Goal: Register for event/course

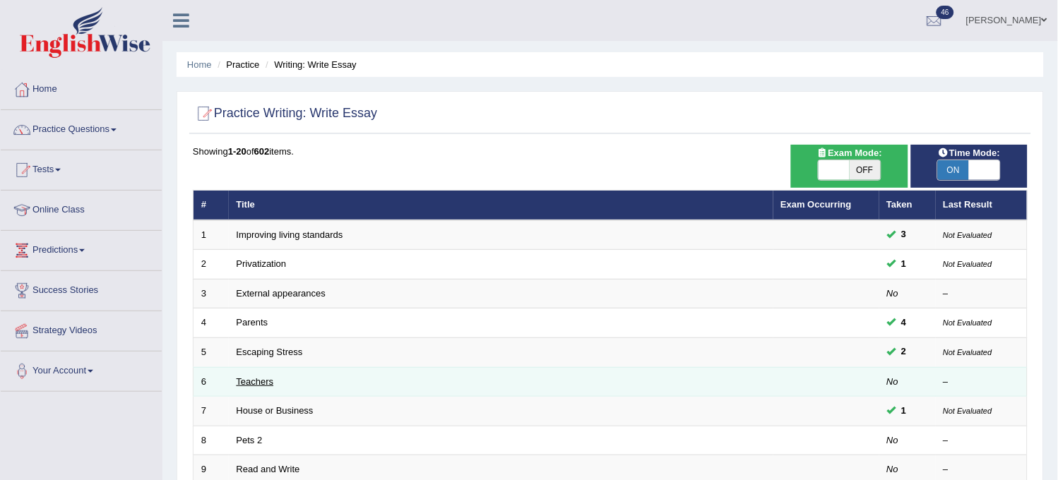
click at [258, 379] on link "Teachers" at bounding box center [255, 382] width 37 height 11
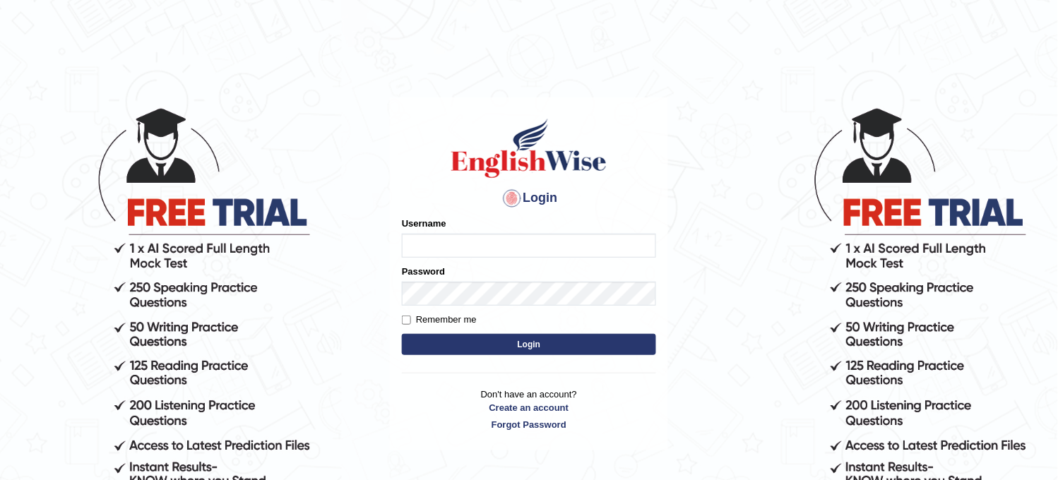
type input "obehi00"
click at [484, 349] on button "Login" at bounding box center [529, 344] width 254 height 21
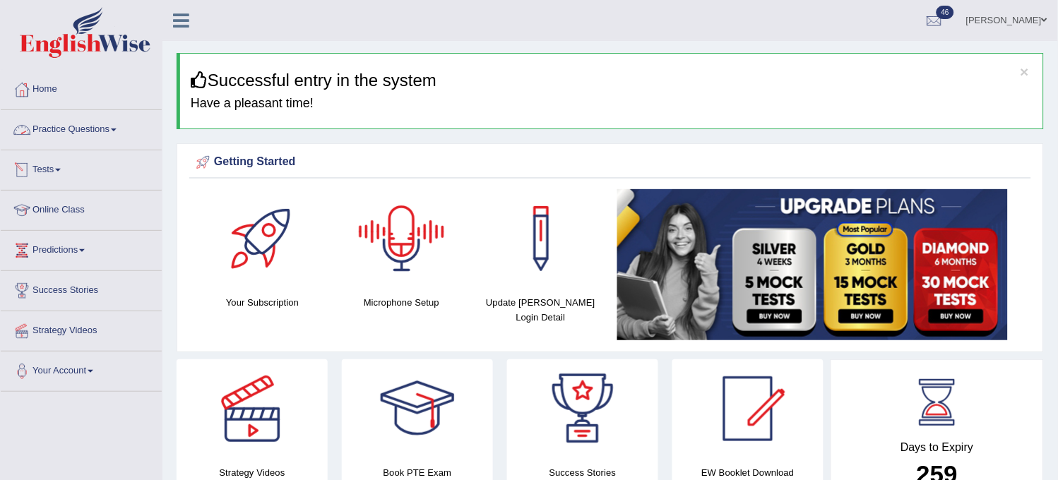
click at [112, 127] on link "Practice Questions" at bounding box center [81, 127] width 161 height 35
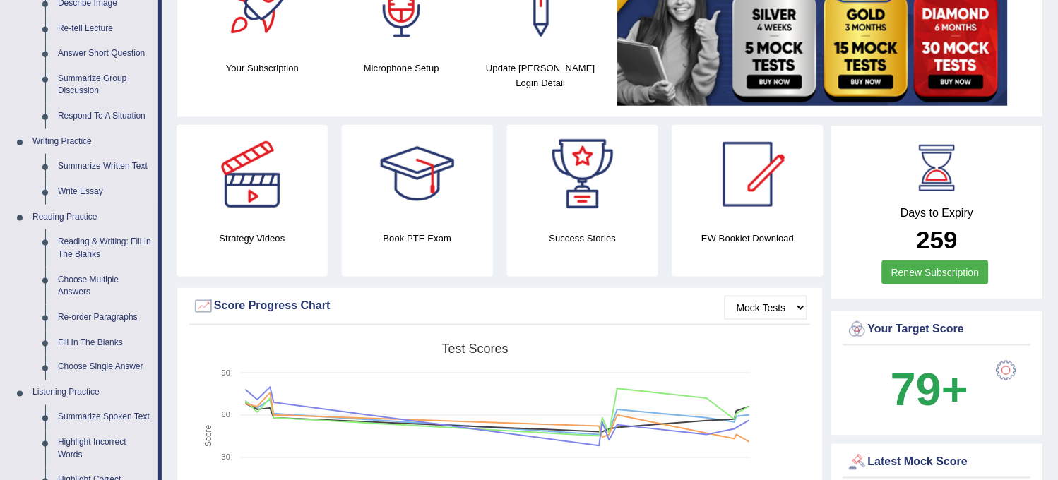
scroll to position [235, 0]
click at [95, 184] on link "Write Essay" at bounding box center [105, 191] width 107 height 25
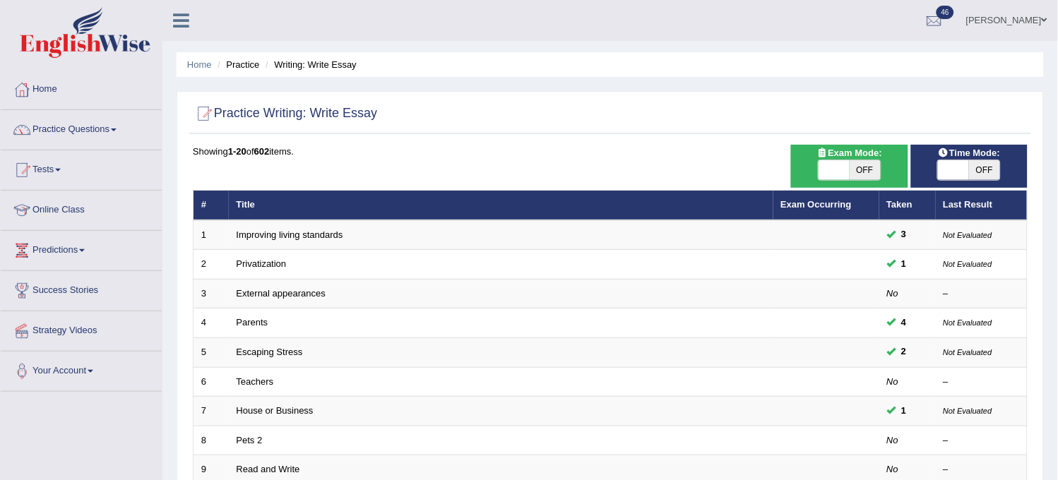
click at [971, 175] on span "OFF" at bounding box center [984, 170] width 31 height 20
checkbox input "true"
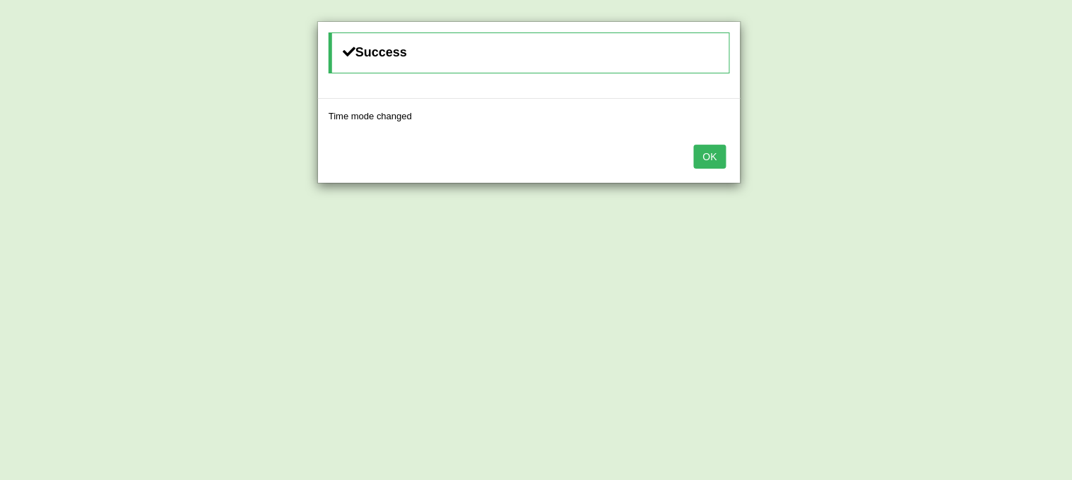
click at [713, 155] on button "OK" at bounding box center [710, 157] width 32 height 24
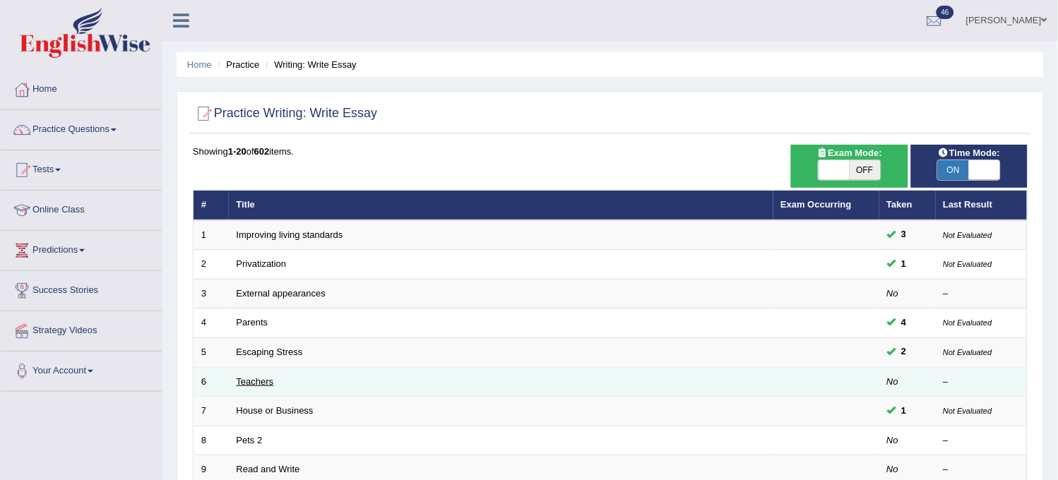
click at [243, 378] on link "Teachers" at bounding box center [255, 382] width 37 height 11
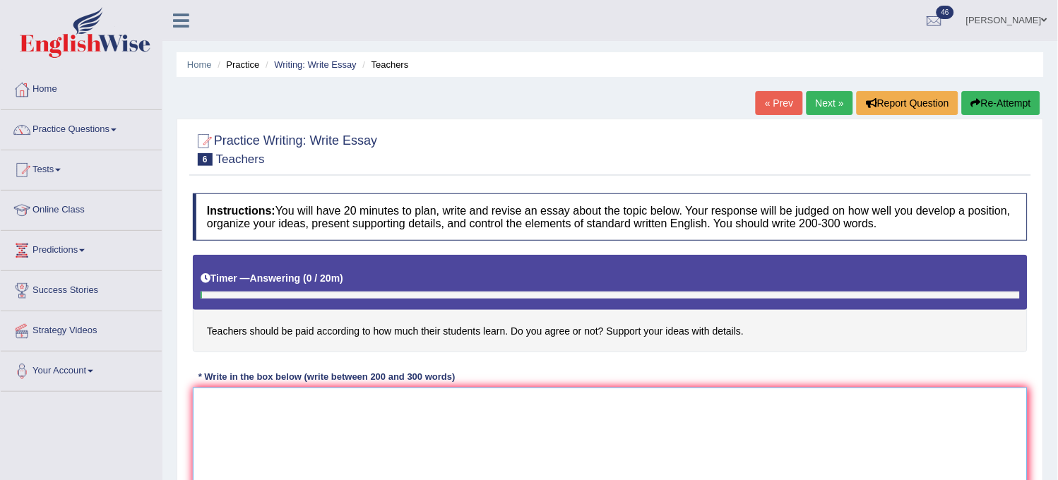
click at [278, 404] on textarea at bounding box center [610, 456] width 835 height 137
type textarea "The ex"
click at [1016, 107] on button "Re-Attempt" at bounding box center [1001, 103] width 78 height 24
click at [590, 408] on textarea at bounding box center [610, 456] width 835 height 137
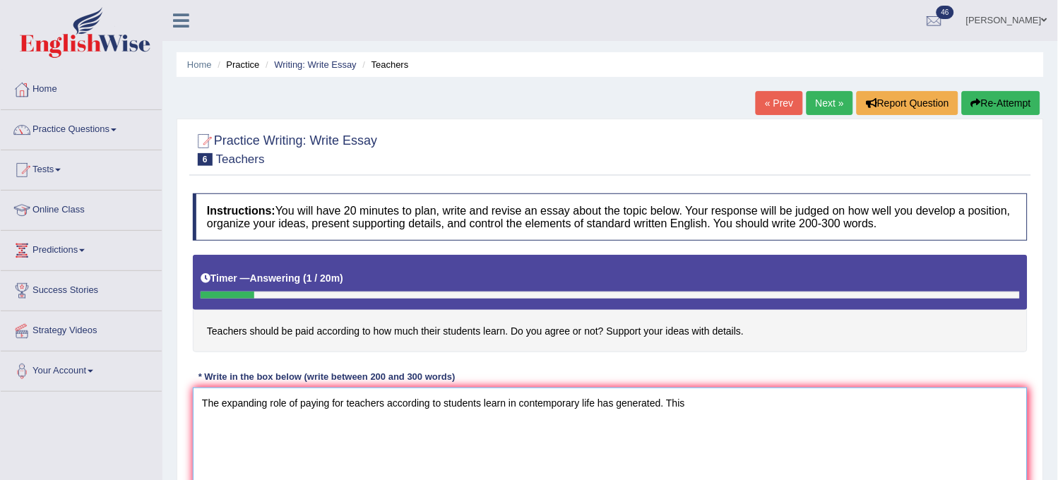
type textarea "The expanding role of paying for teachers according to students learn in contem…"
click at [1006, 101] on button "Re-Attempt" at bounding box center [1001, 103] width 78 height 24
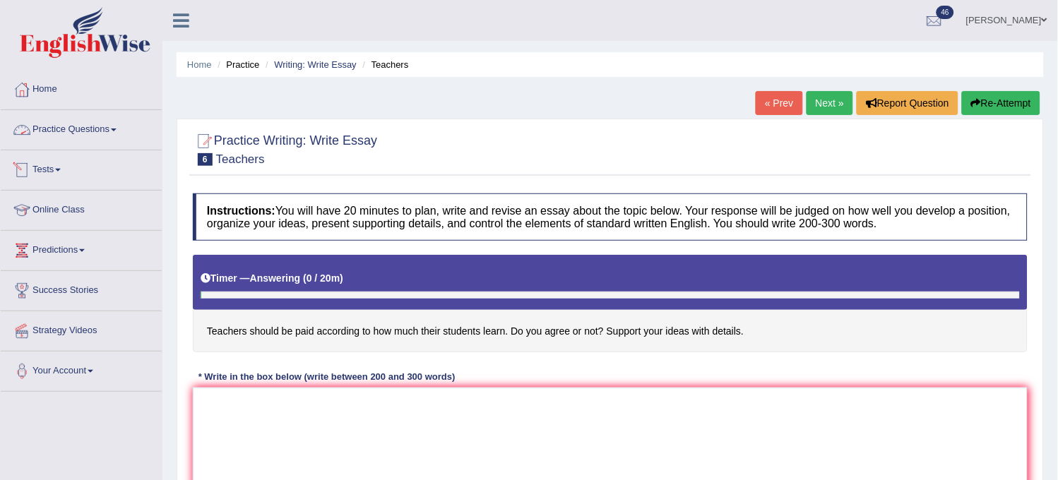
click at [124, 143] on link "Practice Questions" at bounding box center [81, 127] width 161 height 35
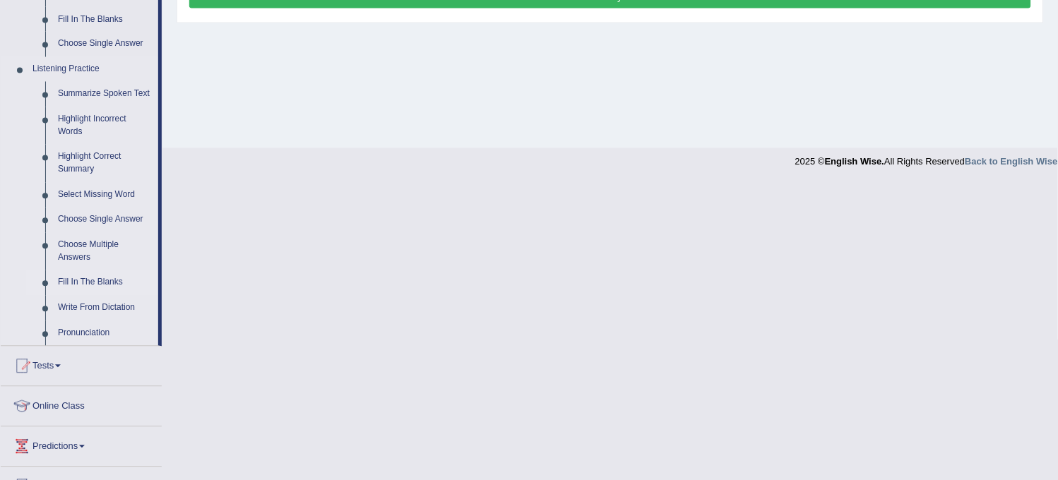
scroll to position [432, 0]
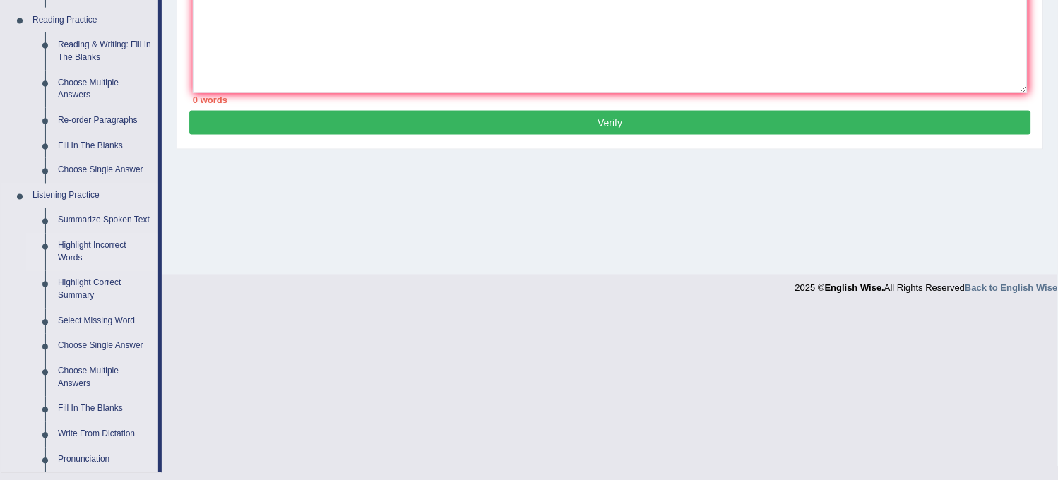
click at [64, 249] on link "Highlight Incorrect Words" at bounding box center [105, 252] width 107 height 37
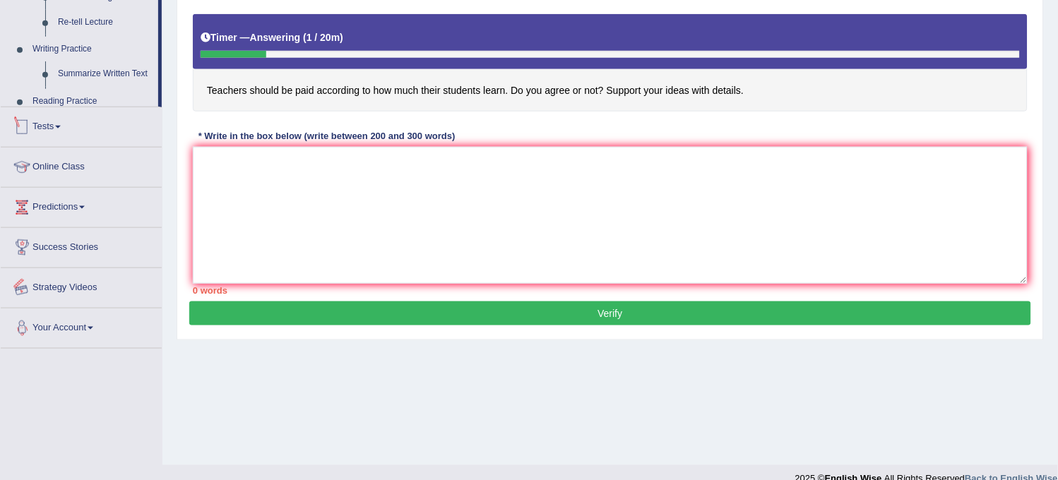
scroll to position [261, 0]
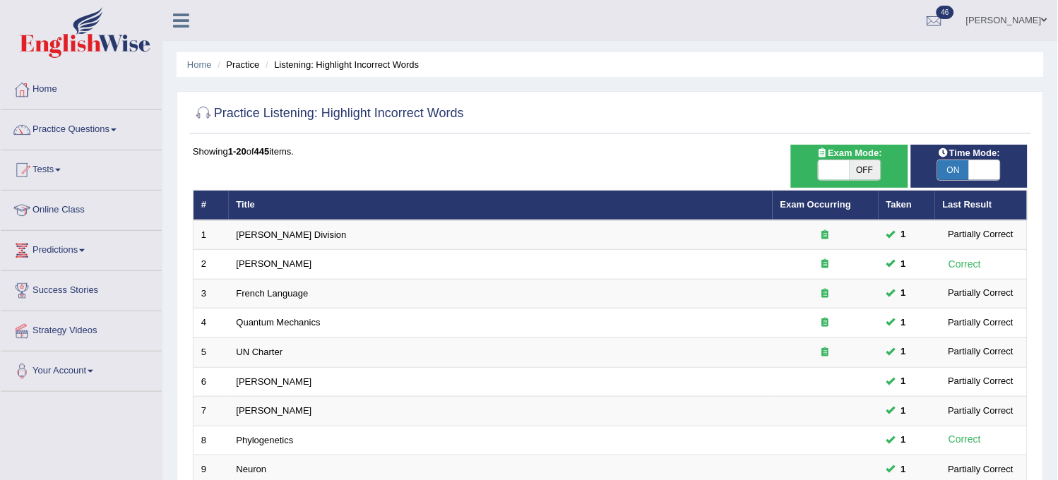
click at [863, 179] on span "OFF" at bounding box center [865, 170] width 31 height 20
checkbox input "true"
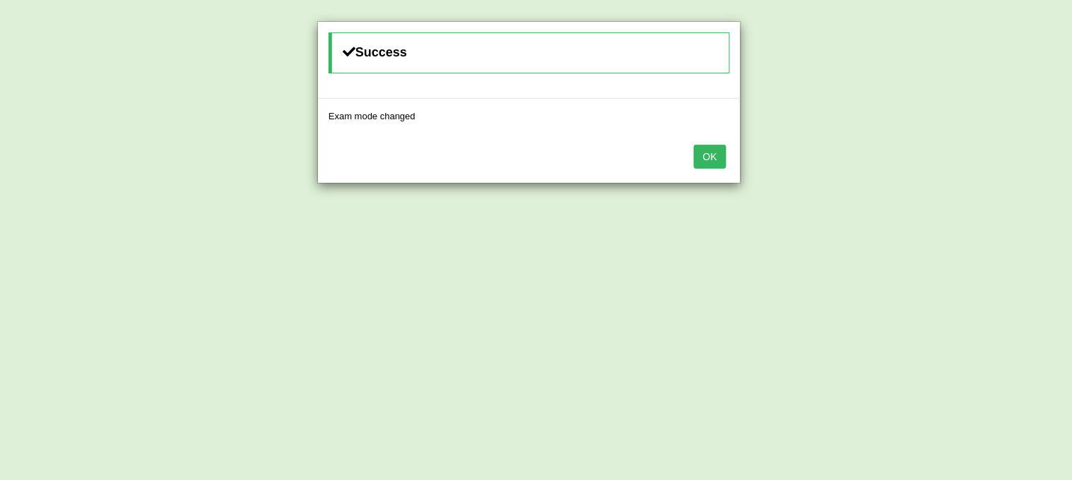
click at [704, 166] on button "OK" at bounding box center [710, 157] width 32 height 24
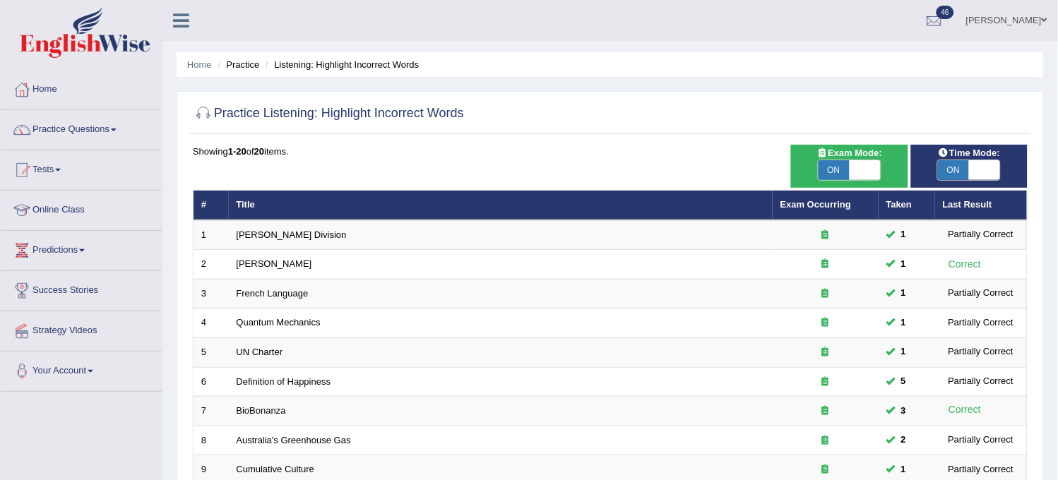
click at [839, 172] on span "ON" at bounding box center [834, 170] width 31 height 20
checkbox input "false"
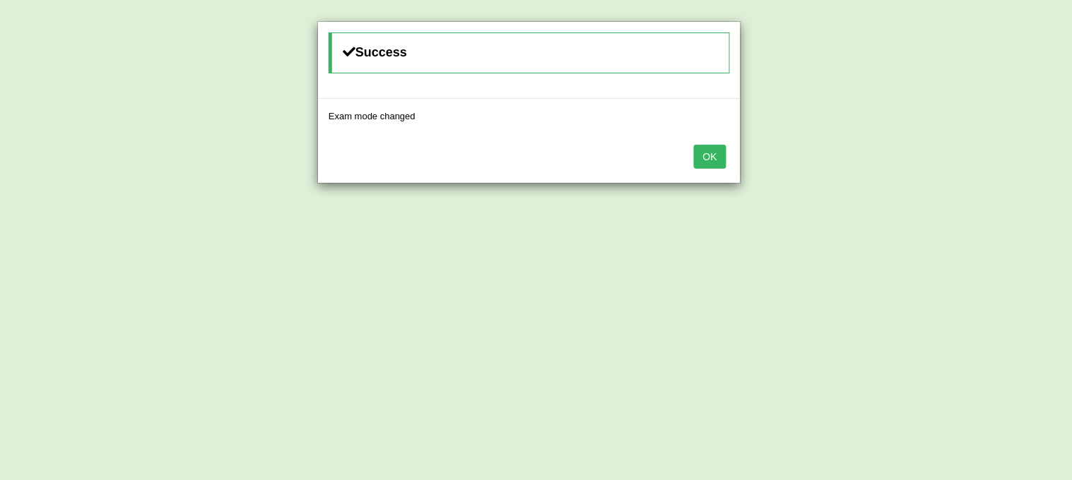
click at [711, 159] on button "OK" at bounding box center [710, 157] width 32 height 24
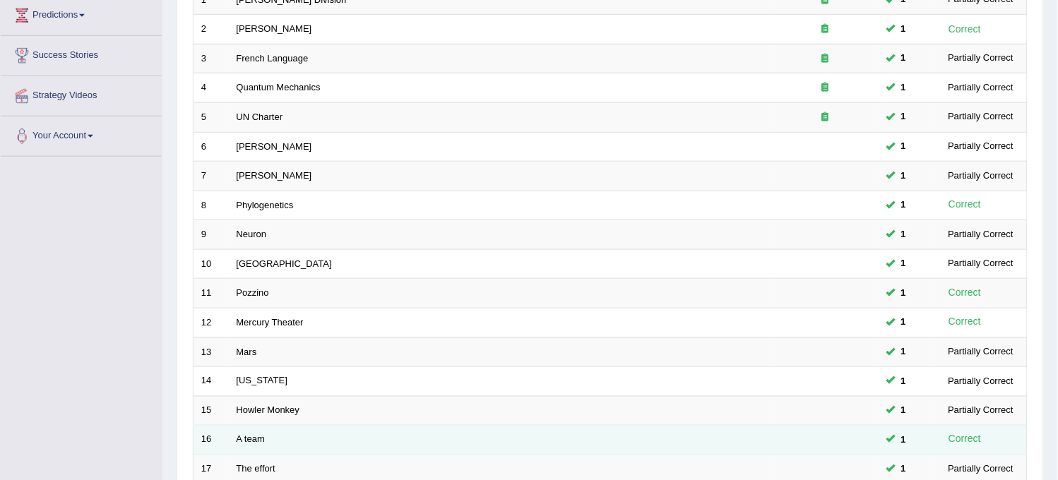
scroll to position [455, 0]
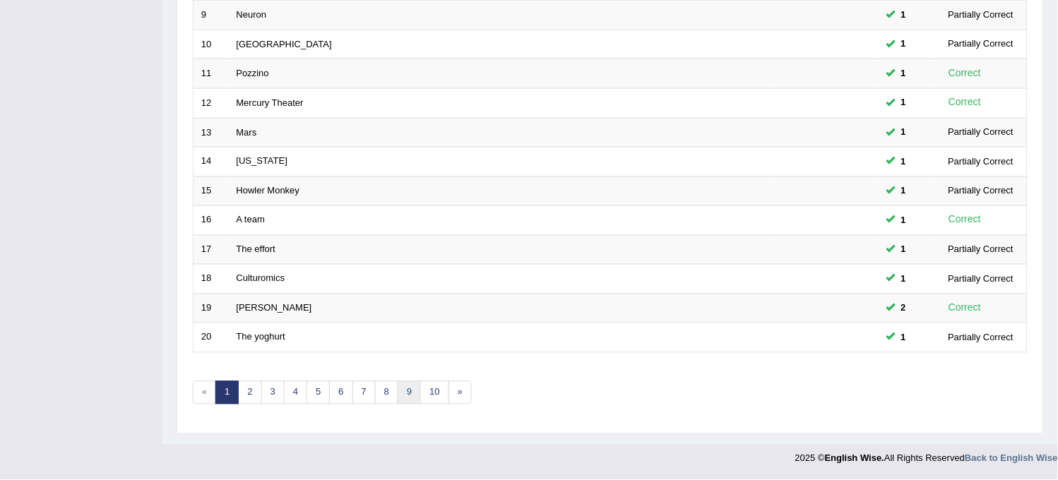
click at [419, 393] on link "9" at bounding box center [409, 392] width 23 height 23
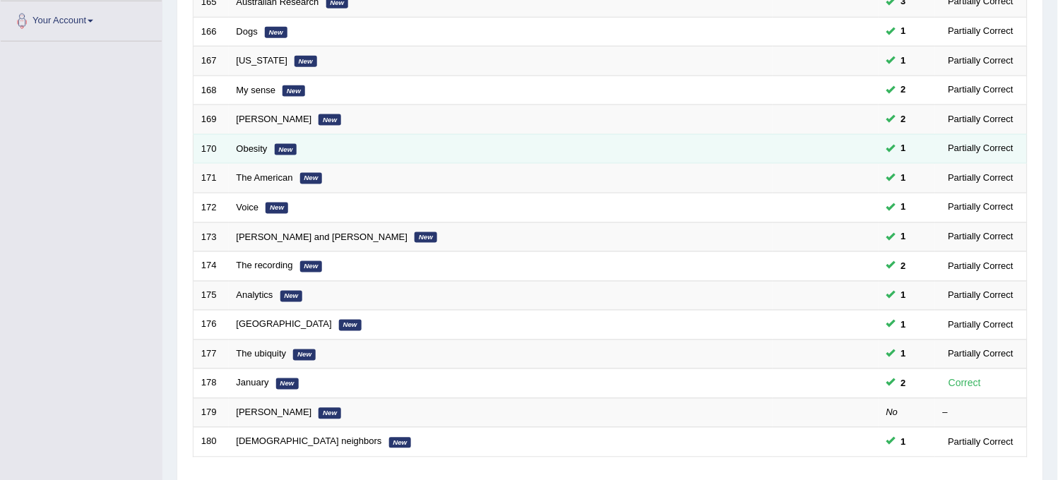
scroll to position [455, 0]
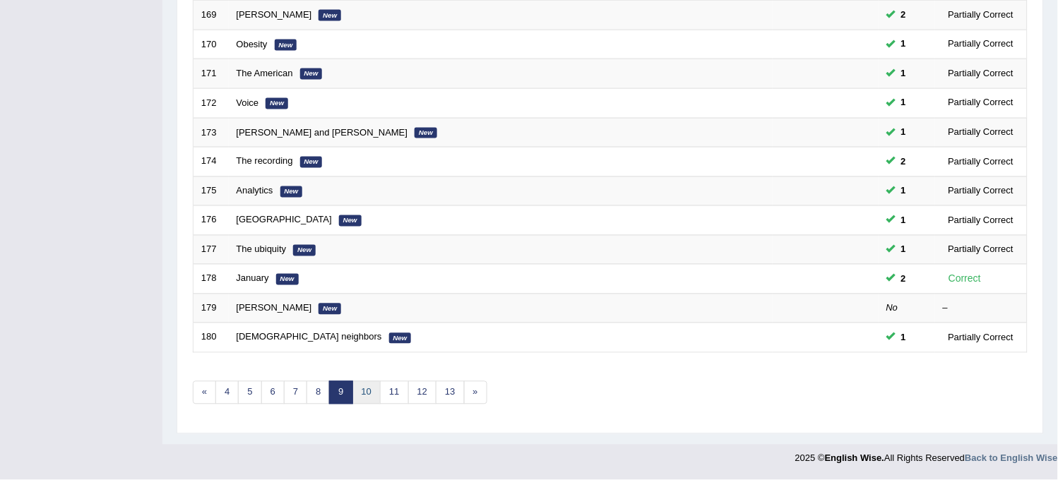
click at [375, 401] on link "10" at bounding box center [366, 392] width 28 height 23
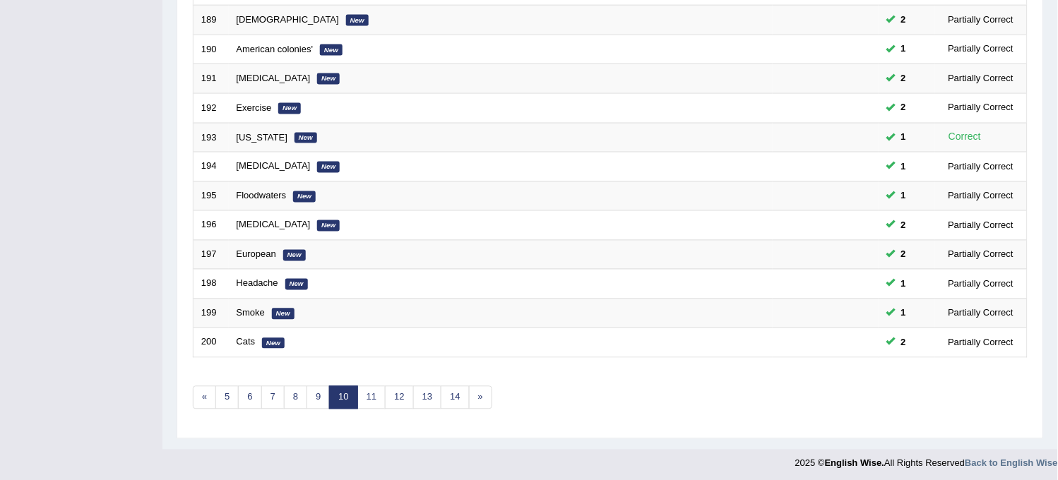
scroll to position [455, 0]
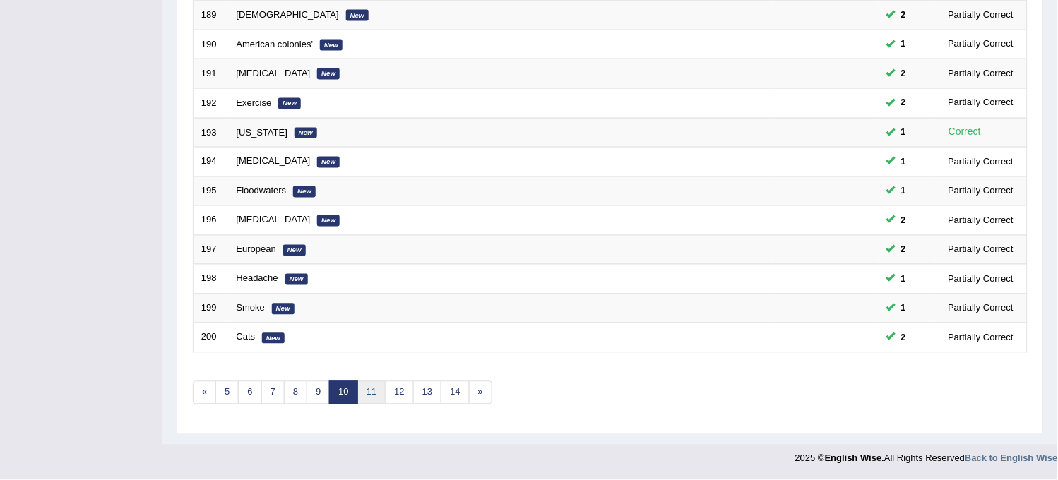
click at [375, 401] on link "11" at bounding box center [371, 392] width 28 height 23
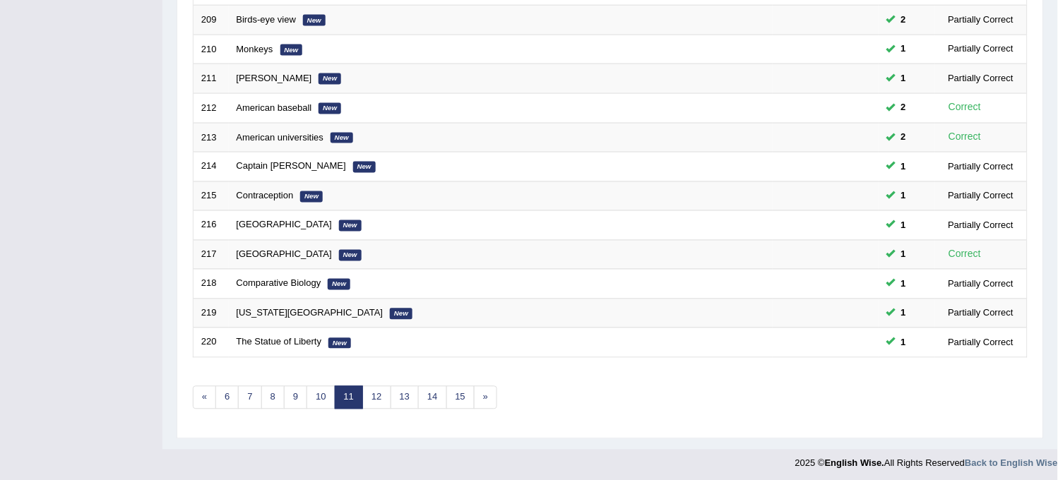
scroll to position [455, 0]
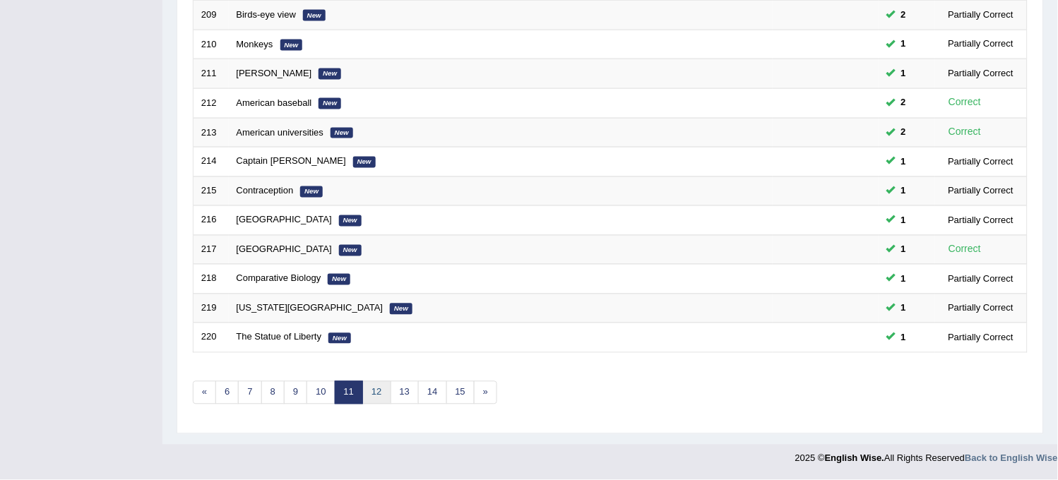
drag, startPoint x: 0, startPoint y: 0, endPoint x: 375, endPoint y: 401, distance: 548.8
click at [375, 401] on link "12" at bounding box center [376, 392] width 28 height 23
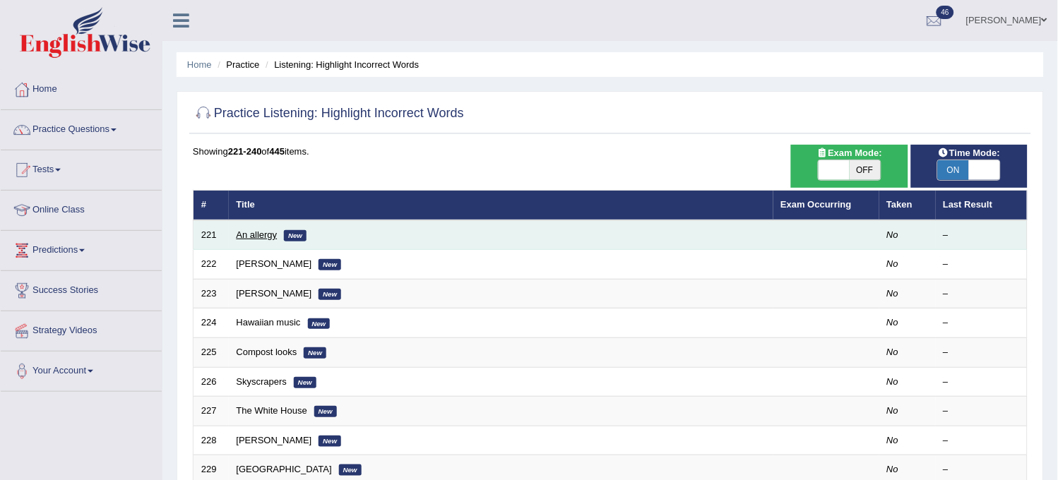
click at [244, 231] on link "An allergy" at bounding box center [257, 235] width 41 height 11
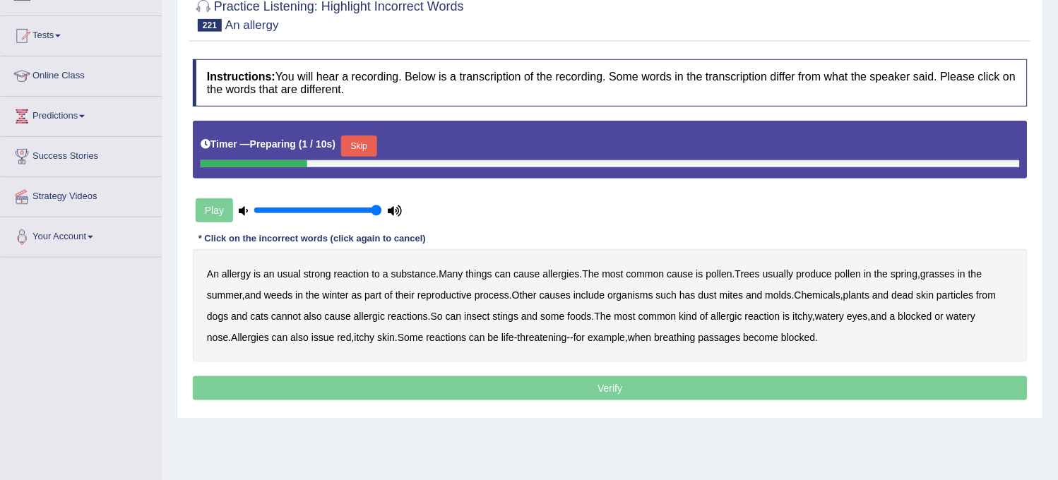
scroll to position [157, 0]
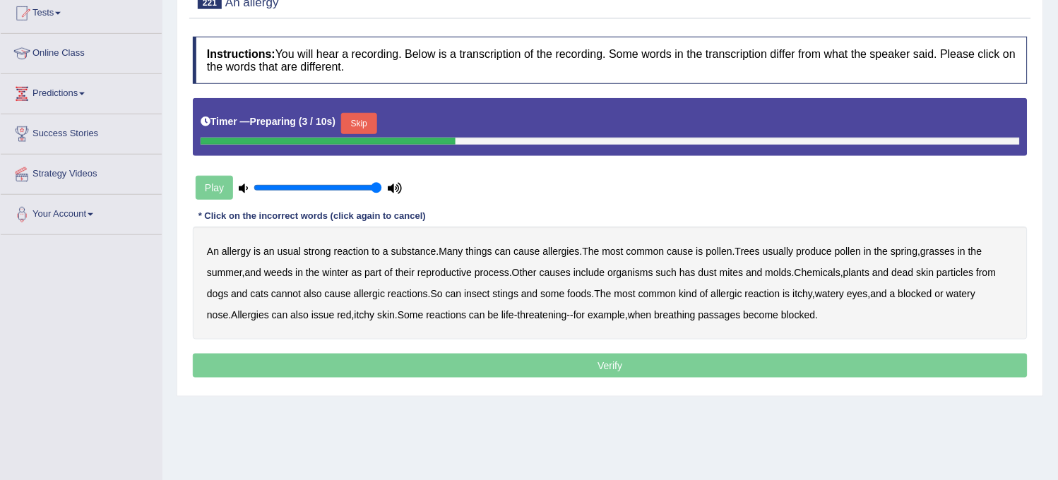
click at [357, 125] on button "Skip" at bounding box center [358, 123] width 35 height 21
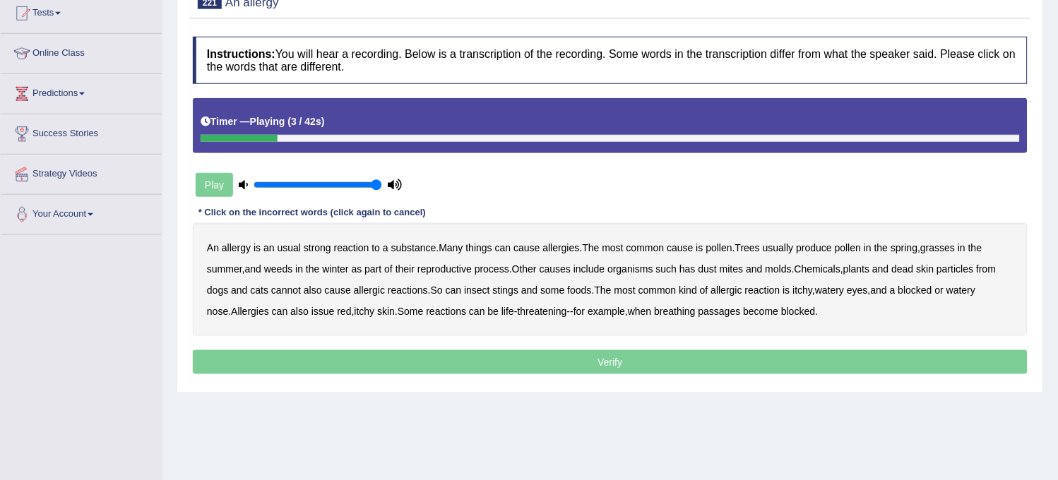
click at [291, 249] on b "usual" at bounding box center [289, 247] width 23 height 11
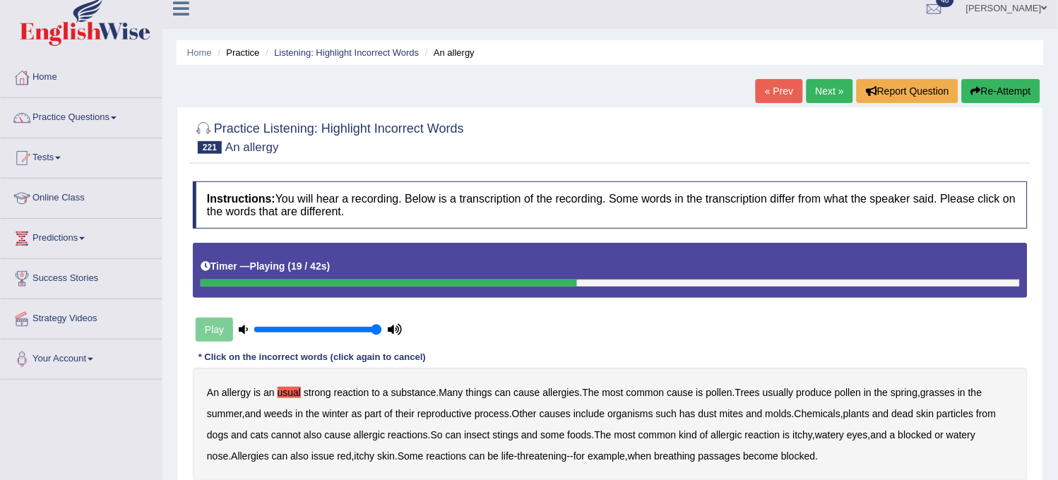
scroll to position [0, 0]
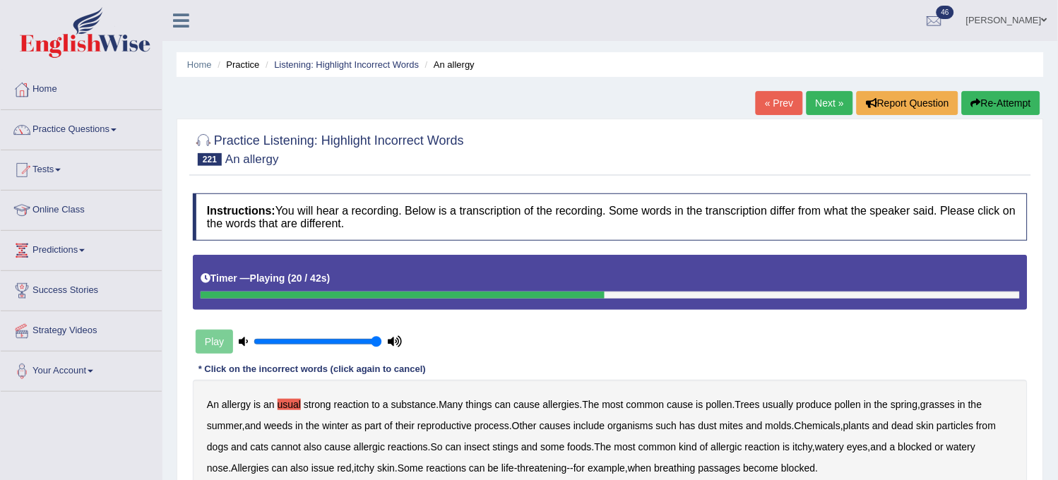
click at [997, 97] on button "Re-Attempt" at bounding box center [1001, 103] width 78 height 24
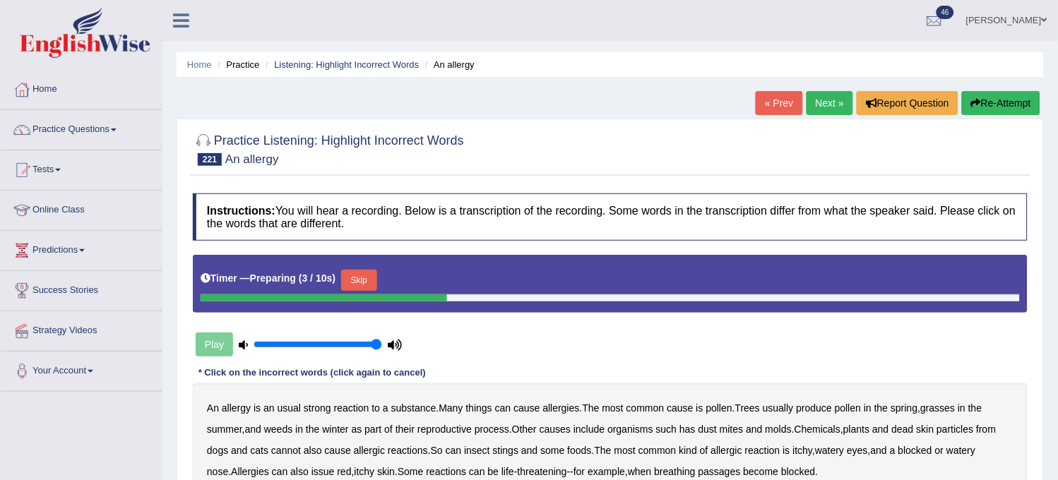
click at [369, 273] on button "Skip" at bounding box center [358, 280] width 35 height 21
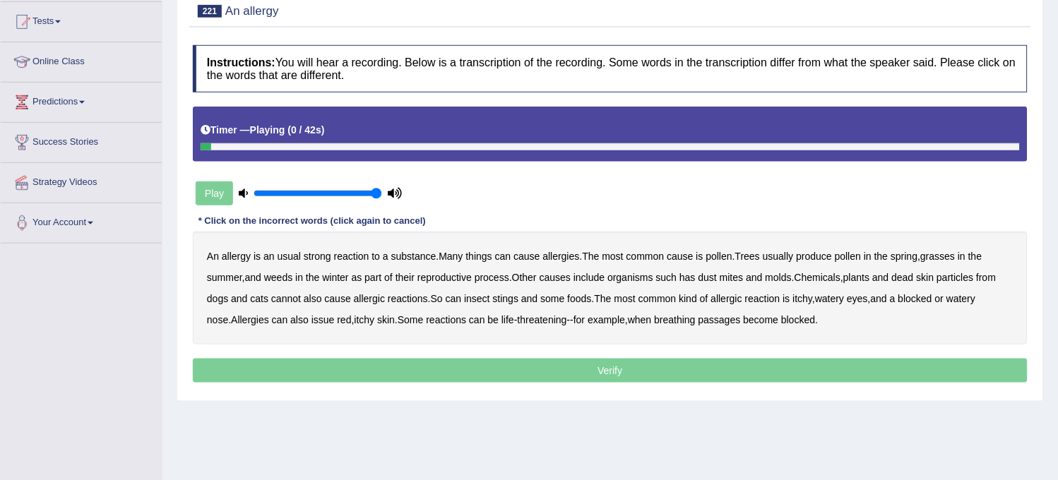
scroll to position [157, 0]
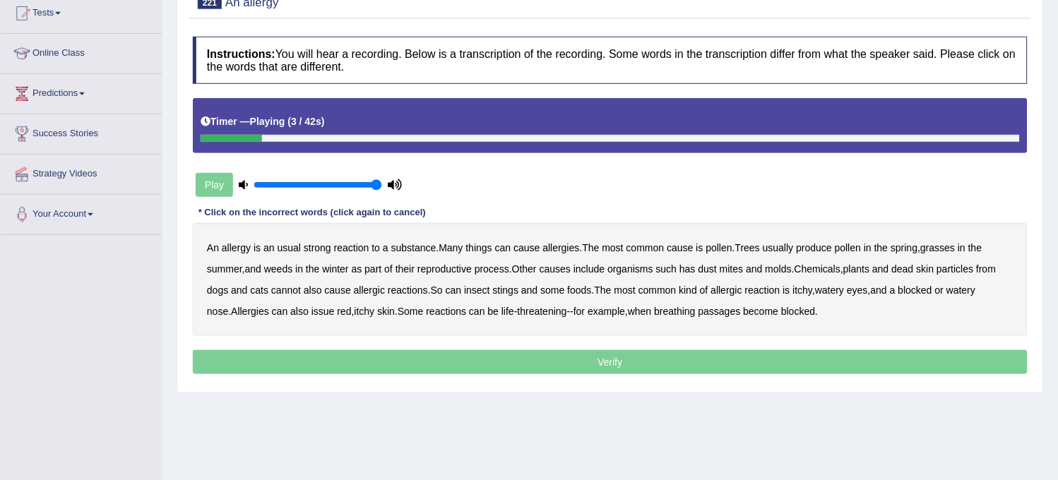
click at [297, 249] on b "usual" at bounding box center [289, 247] width 23 height 11
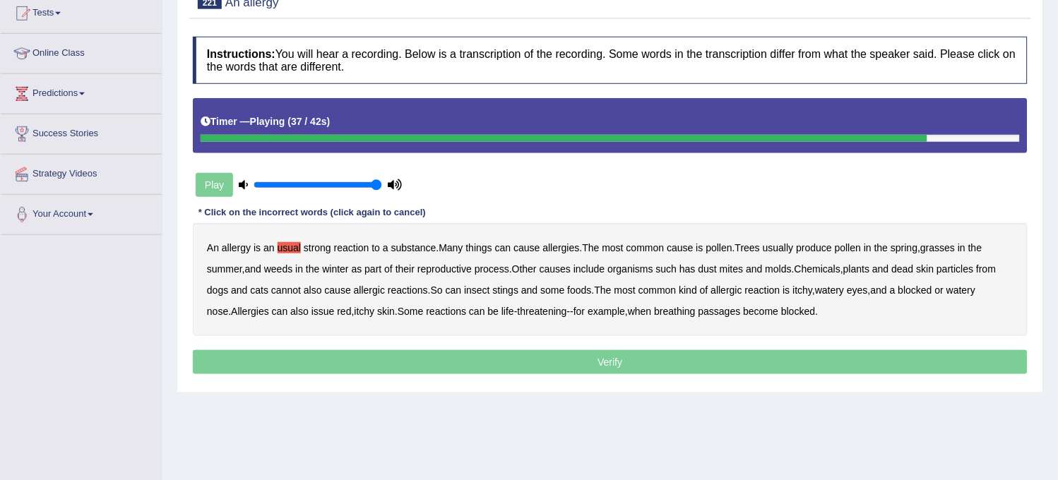
click at [321, 309] on b "issue" at bounding box center [323, 311] width 23 height 11
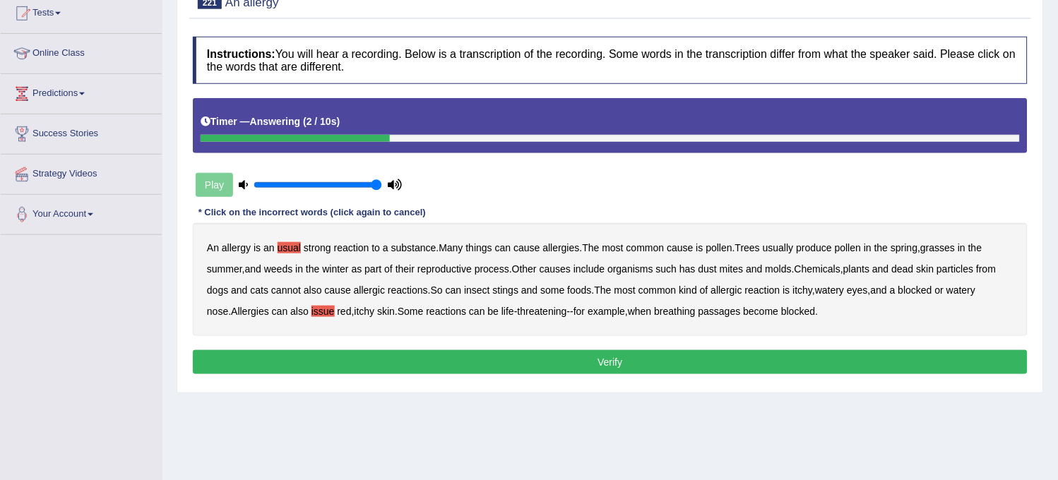
click at [350, 355] on button "Verify" at bounding box center [610, 362] width 835 height 24
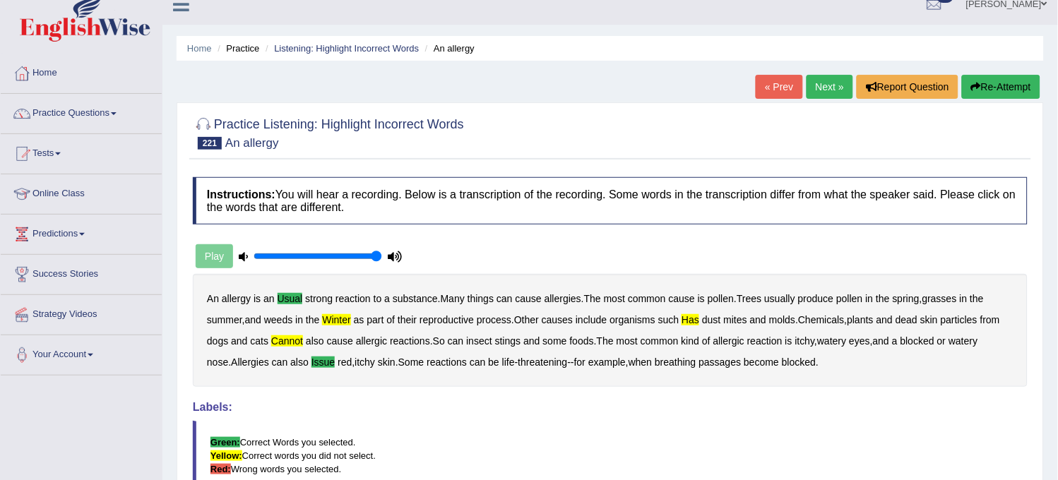
scroll to position [0, 0]
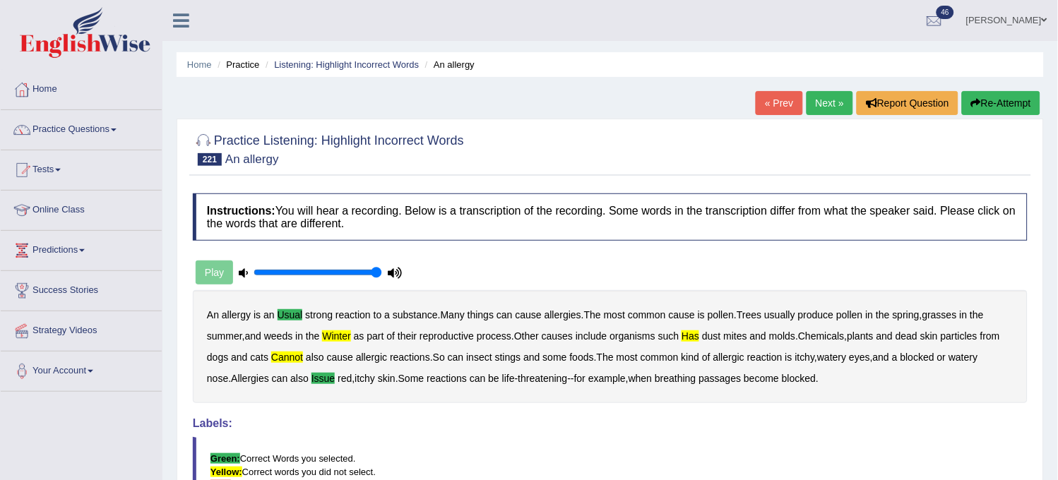
click at [993, 109] on button "Re-Attempt" at bounding box center [1001, 103] width 78 height 24
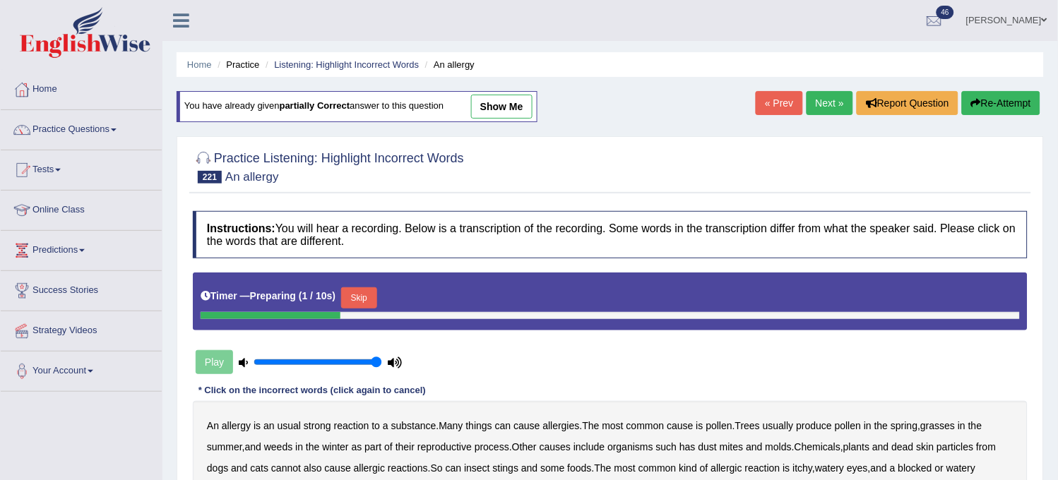
click at [523, 108] on link "show me" at bounding box center [501, 107] width 61 height 24
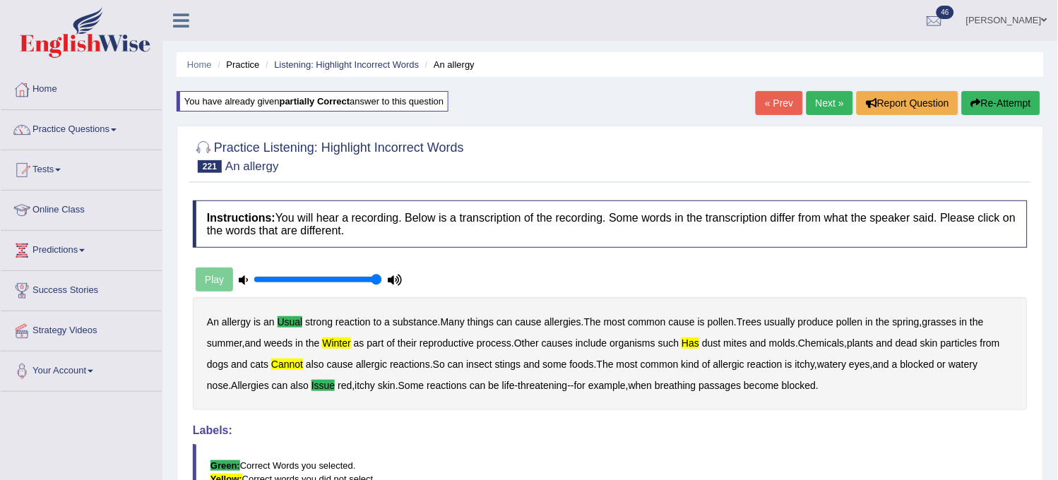
click at [993, 108] on button "Re-Attempt" at bounding box center [1001, 103] width 78 height 24
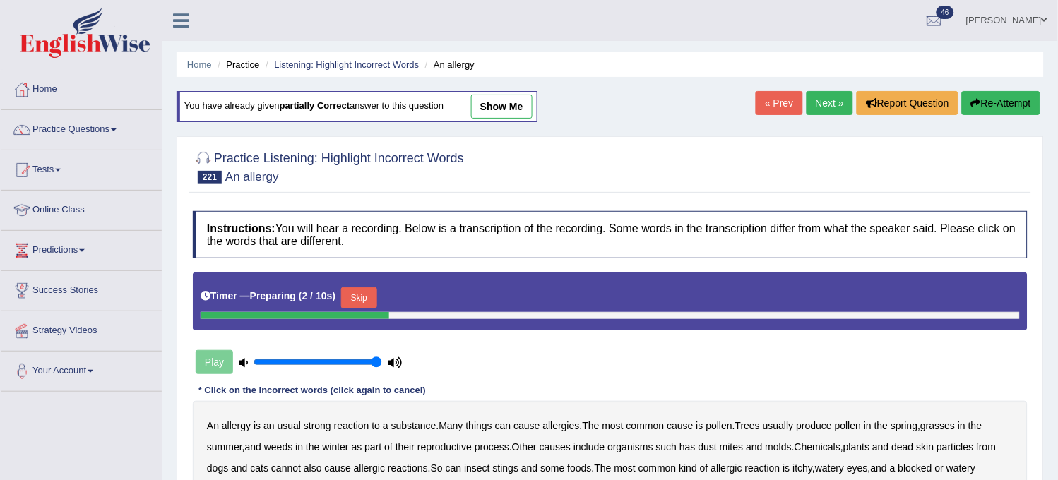
click at [369, 291] on button "Skip" at bounding box center [358, 298] width 35 height 21
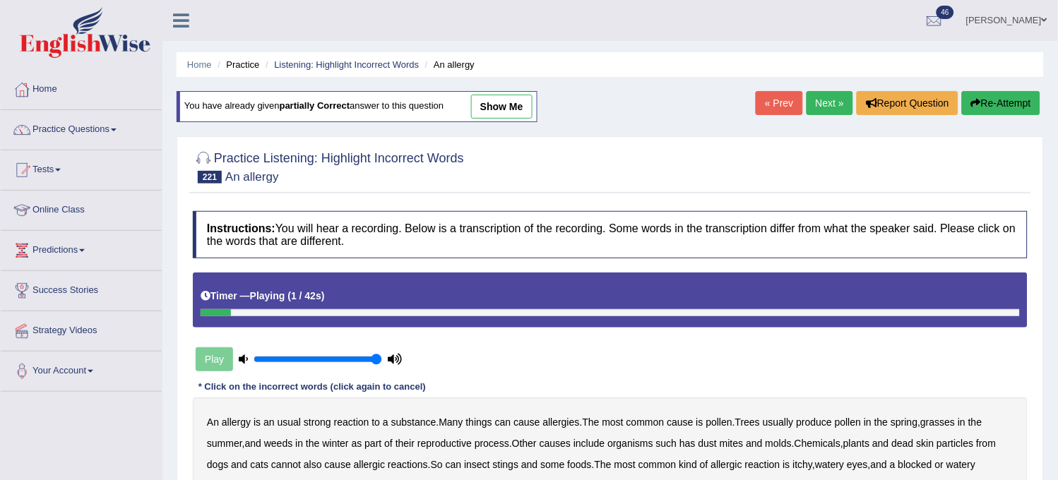
click at [502, 113] on link "show me" at bounding box center [501, 107] width 61 height 24
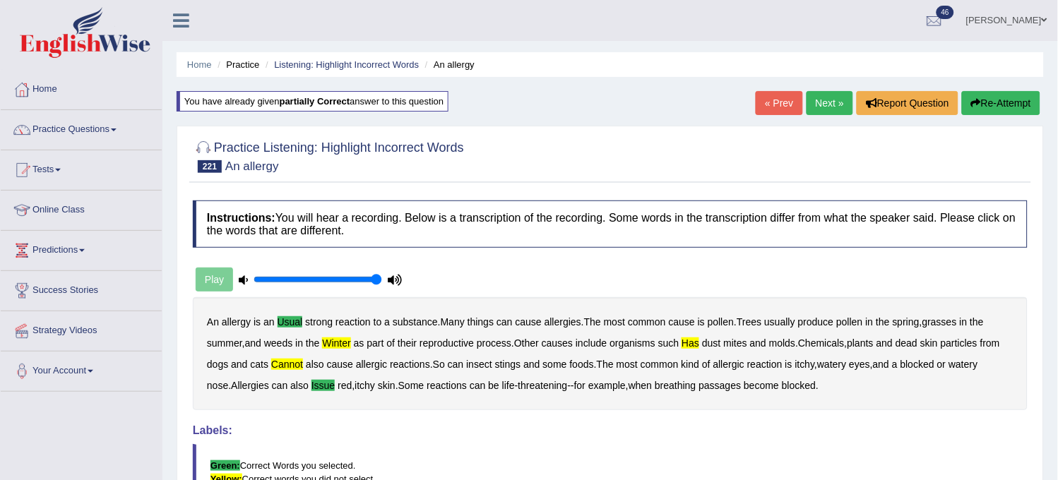
click at [816, 111] on link "Next »" at bounding box center [830, 103] width 47 height 24
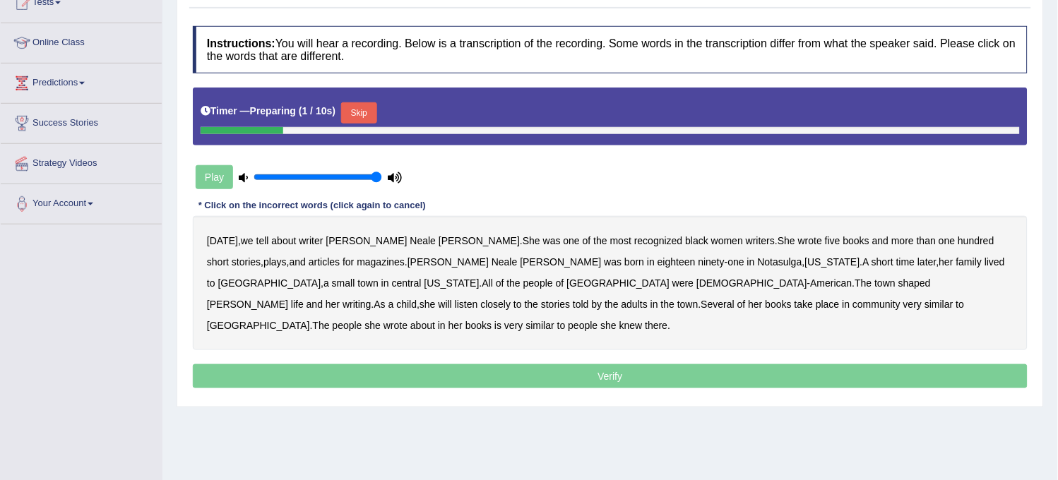
scroll to position [235, 0]
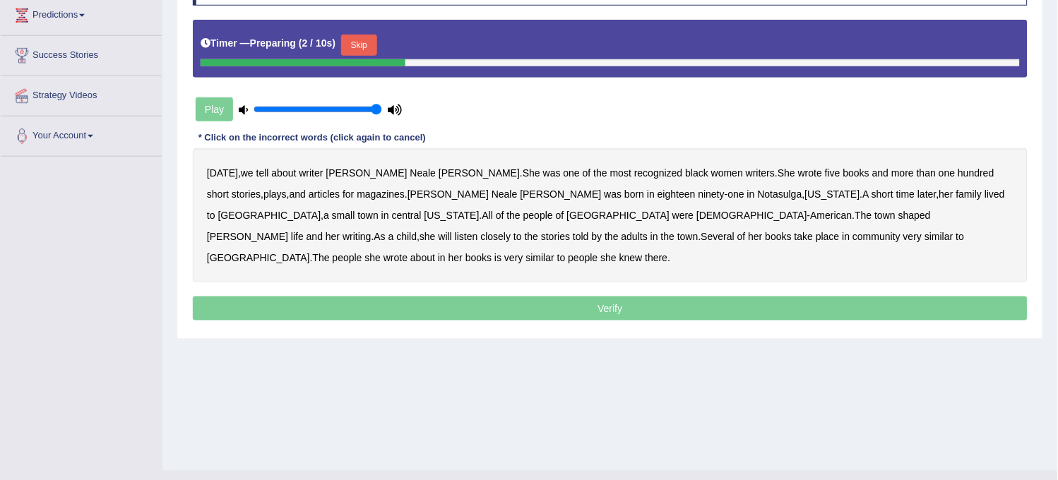
click at [366, 40] on button "Skip" at bounding box center [358, 45] width 35 height 21
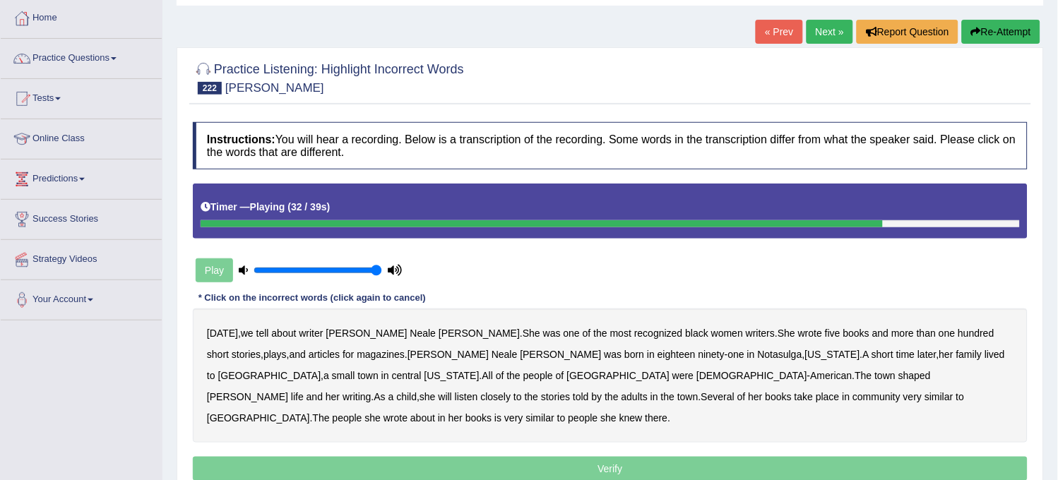
scroll to position [0, 0]
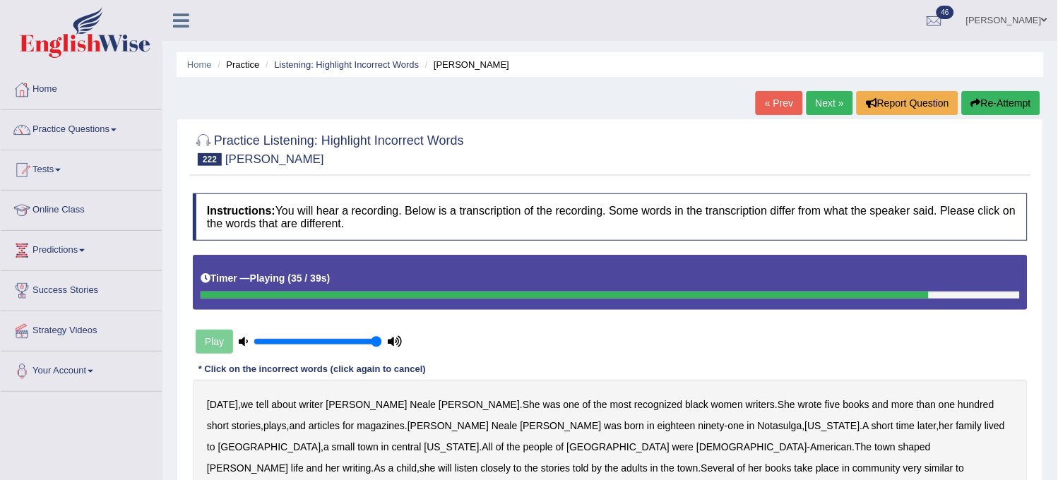
click at [1000, 106] on button "Re-Attempt" at bounding box center [1001, 103] width 78 height 24
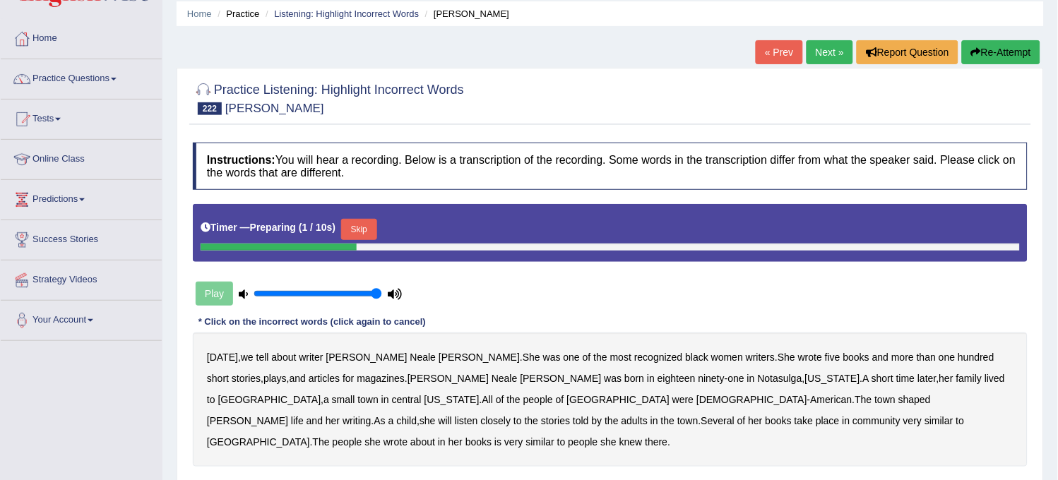
scroll to position [78, 0]
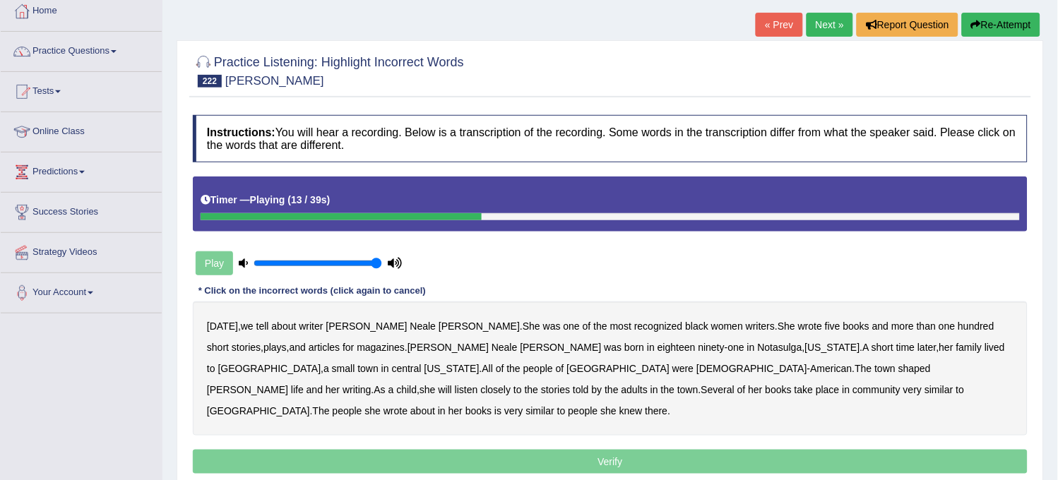
click at [982, 27] on button "Re-Attempt" at bounding box center [1001, 25] width 78 height 24
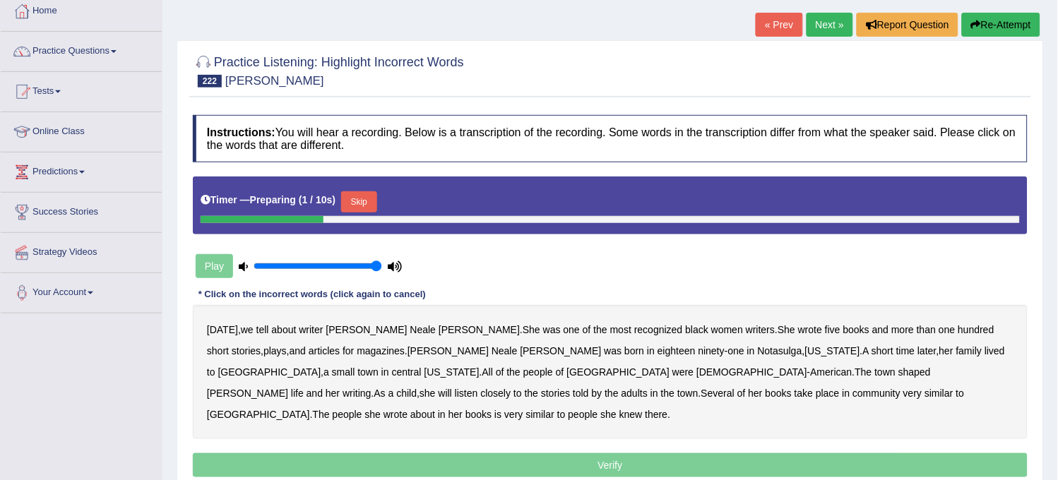
click at [825, 328] on b "five" at bounding box center [833, 329] width 16 height 11
click at [365, 195] on button "Skip" at bounding box center [358, 201] width 35 height 21
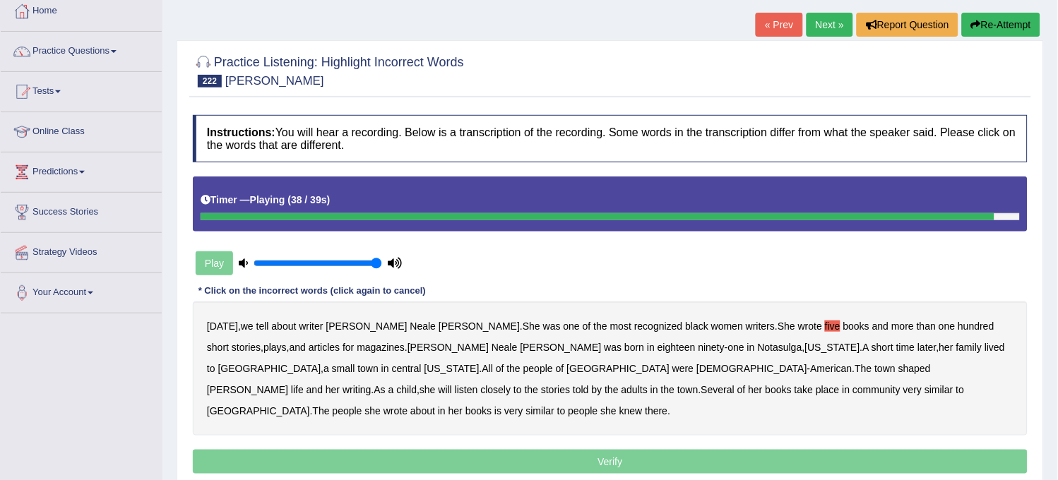
click at [853, 387] on b "community" at bounding box center [877, 389] width 48 height 11
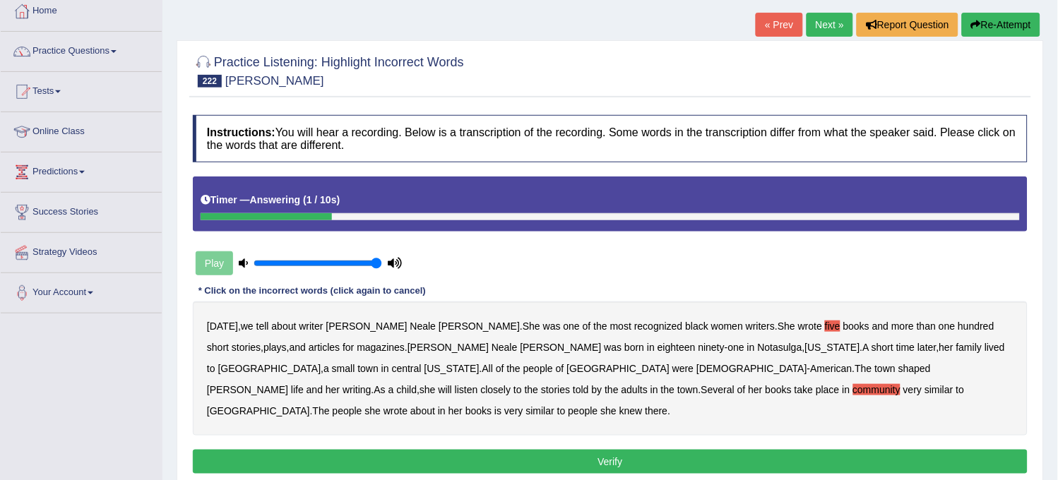
click at [415, 450] on button "Verify" at bounding box center [610, 462] width 835 height 24
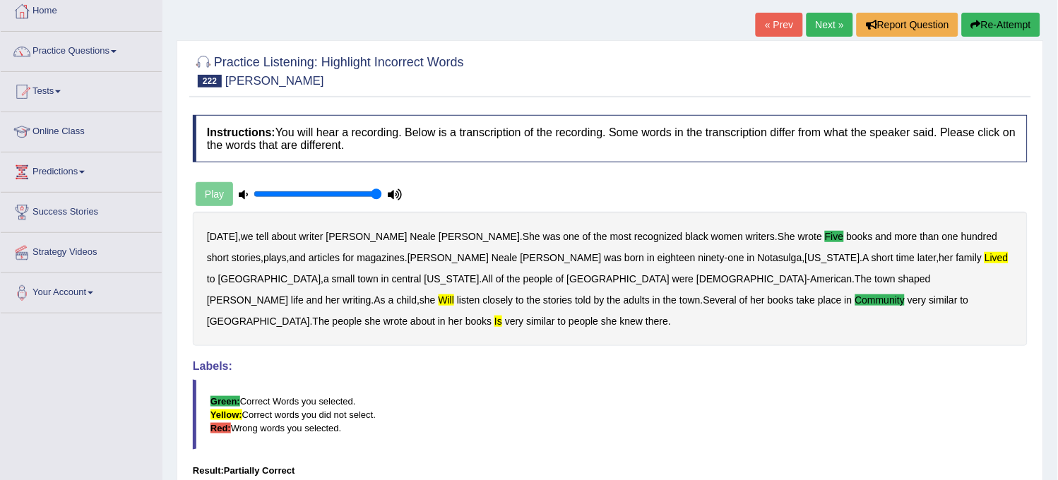
click at [848, 179] on div "Instructions: You will hear a recording. Below is a transcription of the record…" at bounding box center [610, 335] width 842 height 454
click at [825, 18] on link "Next »" at bounding box center [830, 25] width 47 height 24
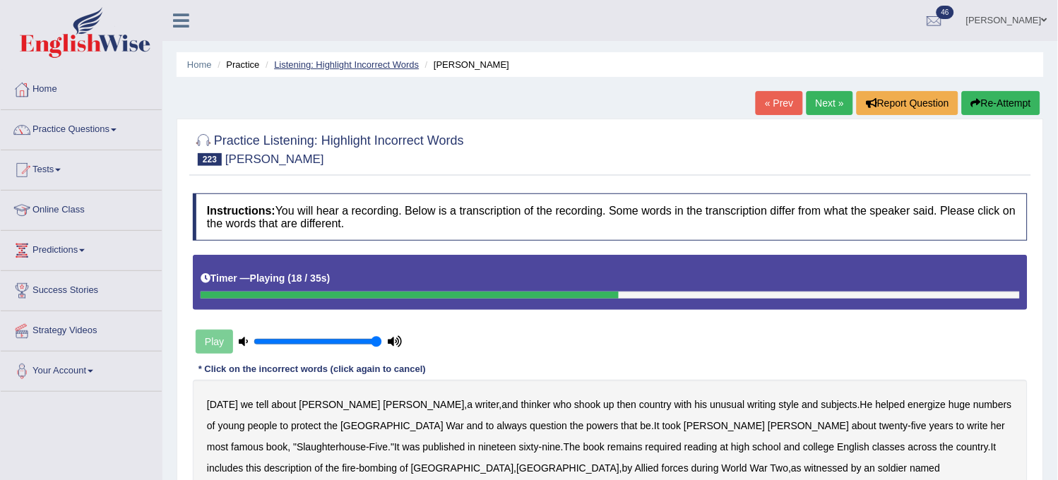
click at [330, 69] on link "Listening: Highlight Incorrect Words" at bounding box center [346, 64] width 145 height 11
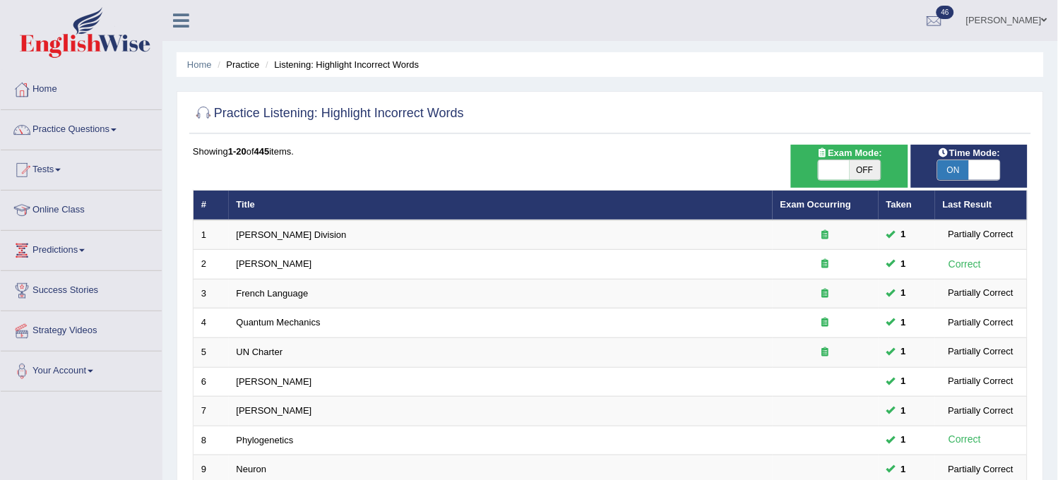
click at [330, 69] on li "Listening: Highlight Incorrect Words" at bounding box center [340, 64] width 157 height 13
click at [122, 131] on link "Practice Questions" at bounding box center [81, 127] width 161 height 35
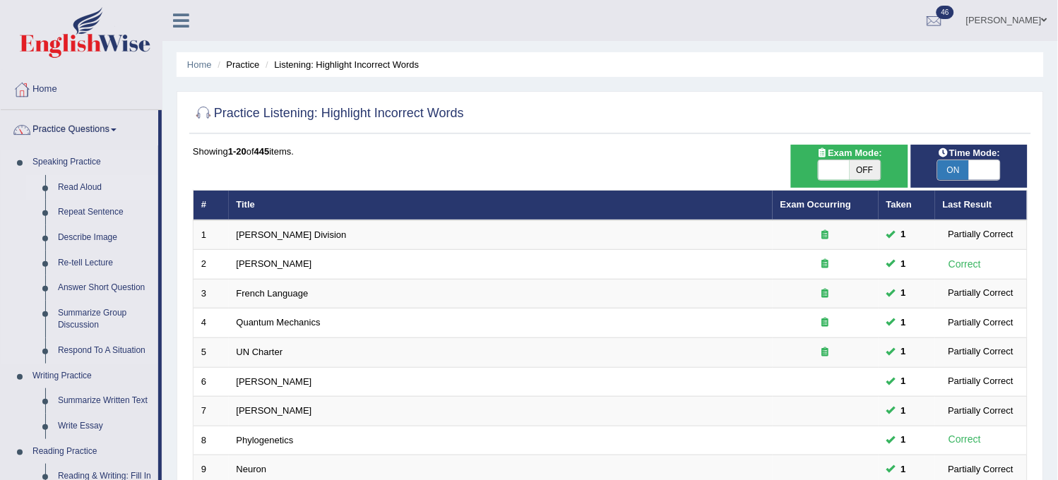
click at [93, 187] on link "Read Aloud" at bounding box center [105, 187] width 107 height 25
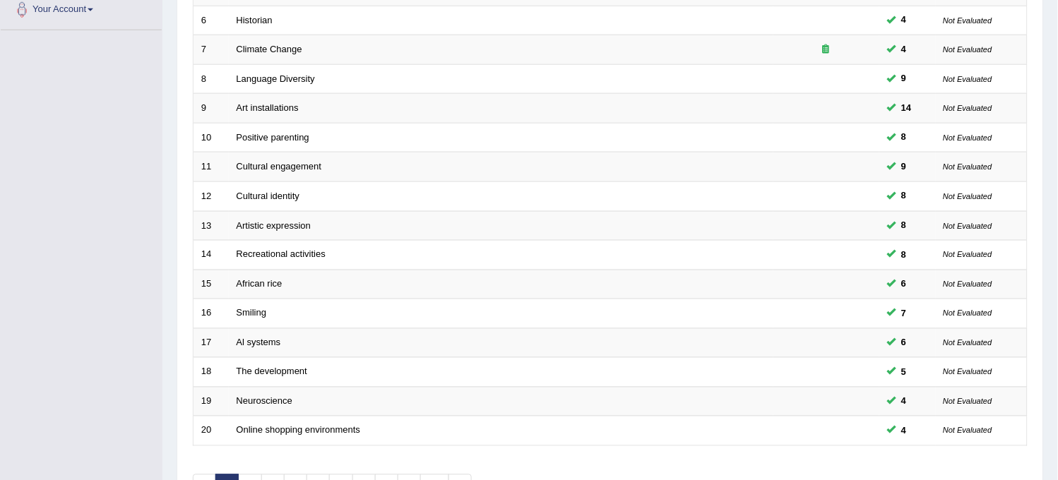
scroll to position [455, 0]
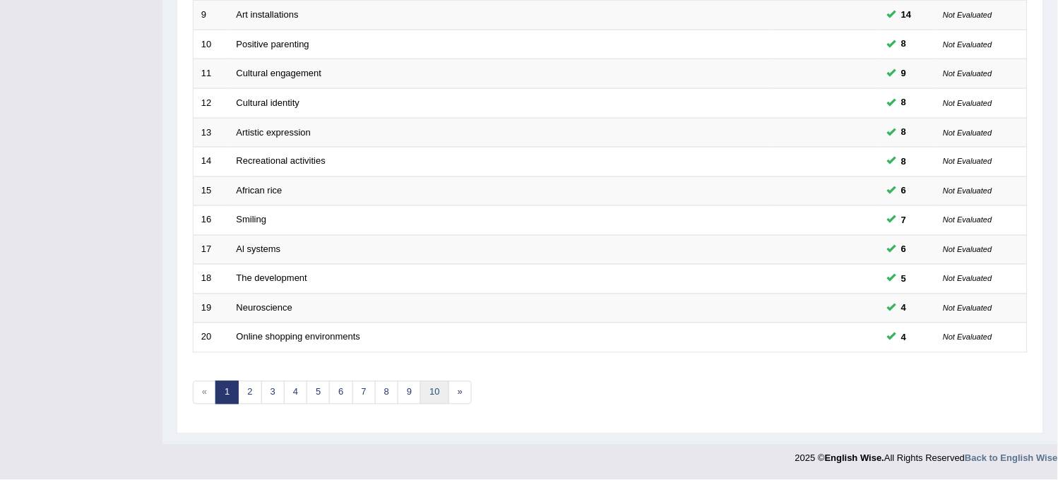
click at [439, 399] on link "10" at bounding box center [434, 392] width 28 height 23
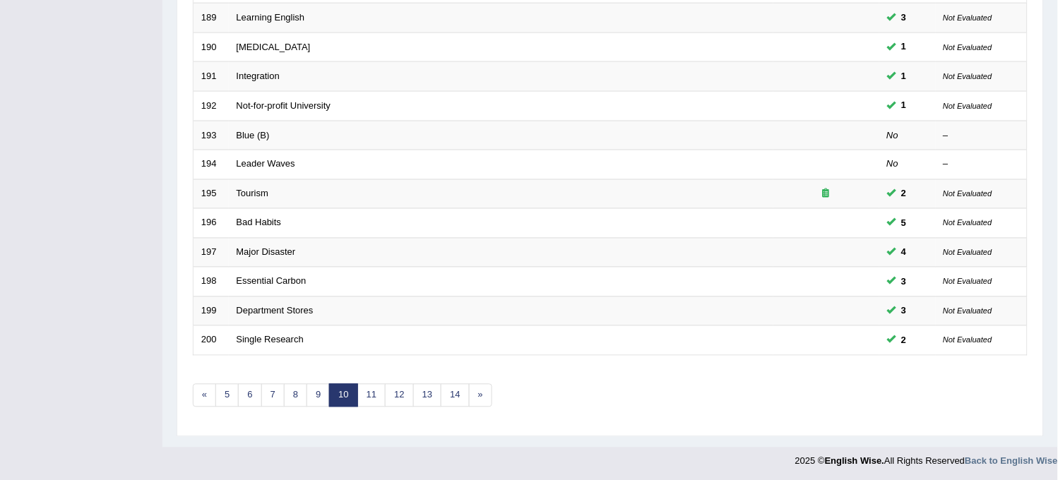
scroll to position [455, 0]
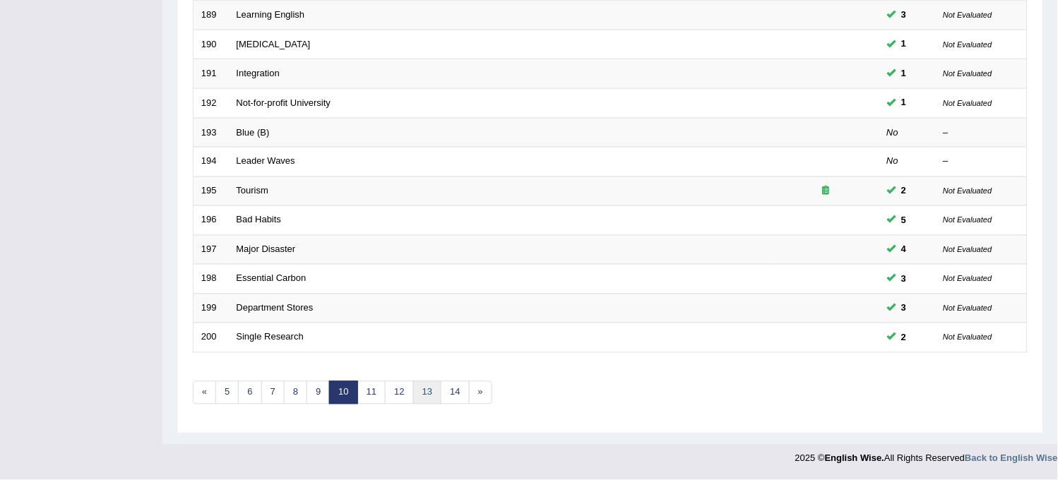
drag, startPoint x: 0, startPoint y: 0, endPoint x: 439, endPoint y: 399, distance: 593.6
click at [439, 399] on link "13" at bounding box center [427, 392] width 28 height 23
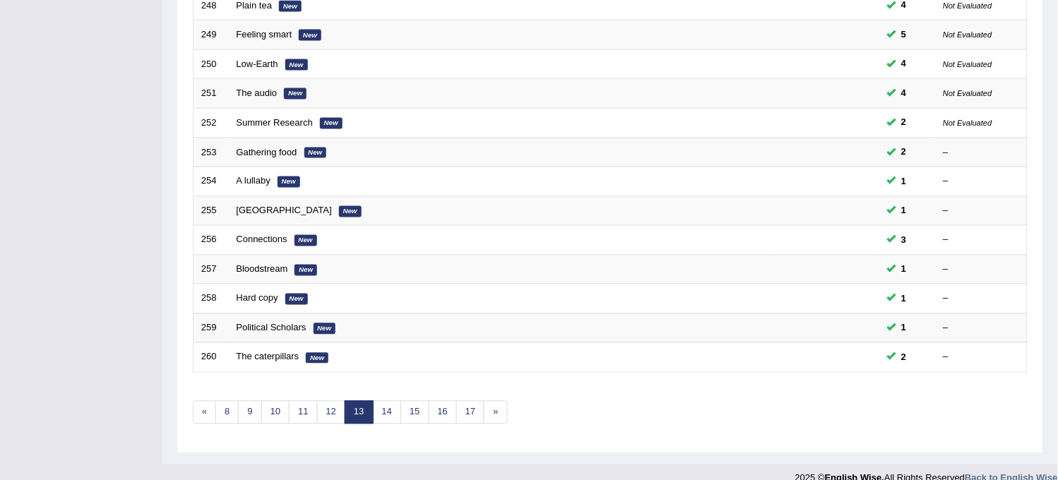
scroll to position [455, 0]
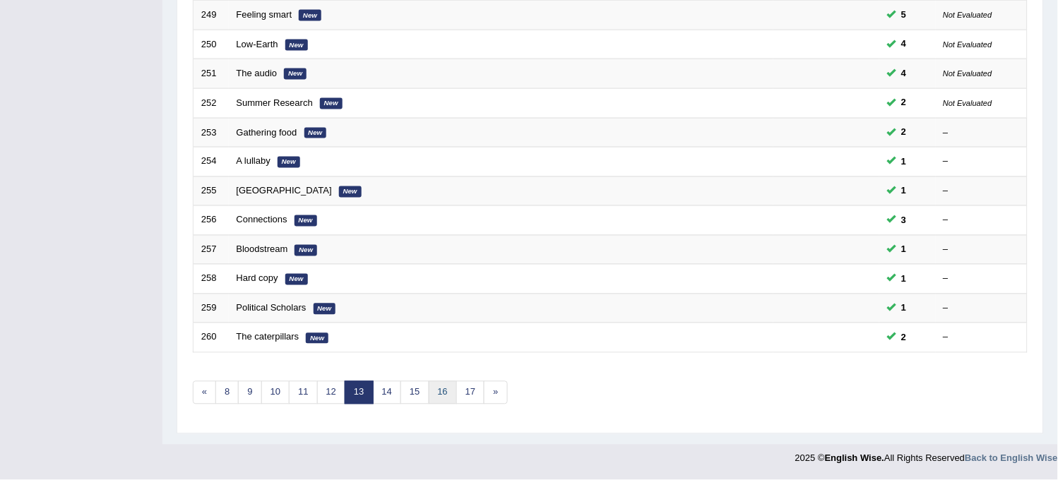
click at [439, 398] on link "16" at bounding box center [443, 392] width 28 height 23
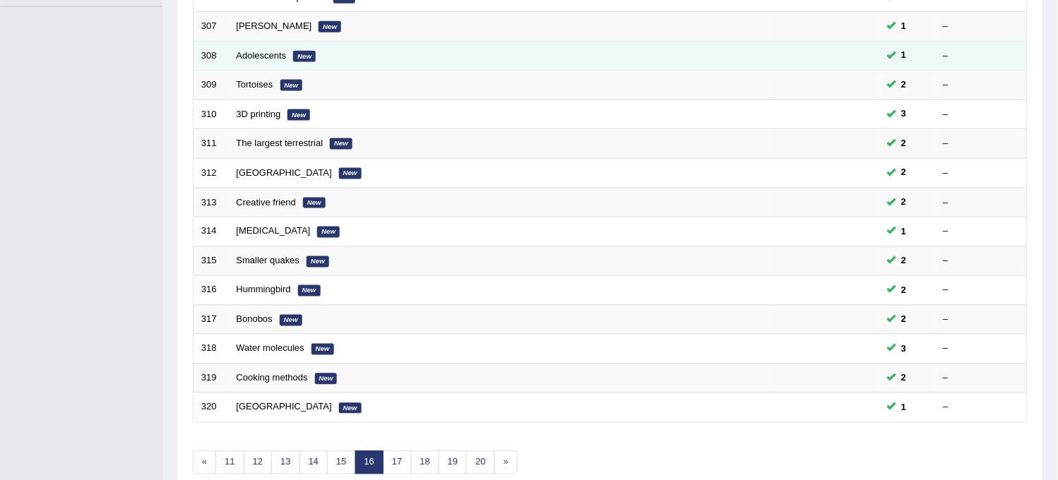
scroll to position [455, 0]
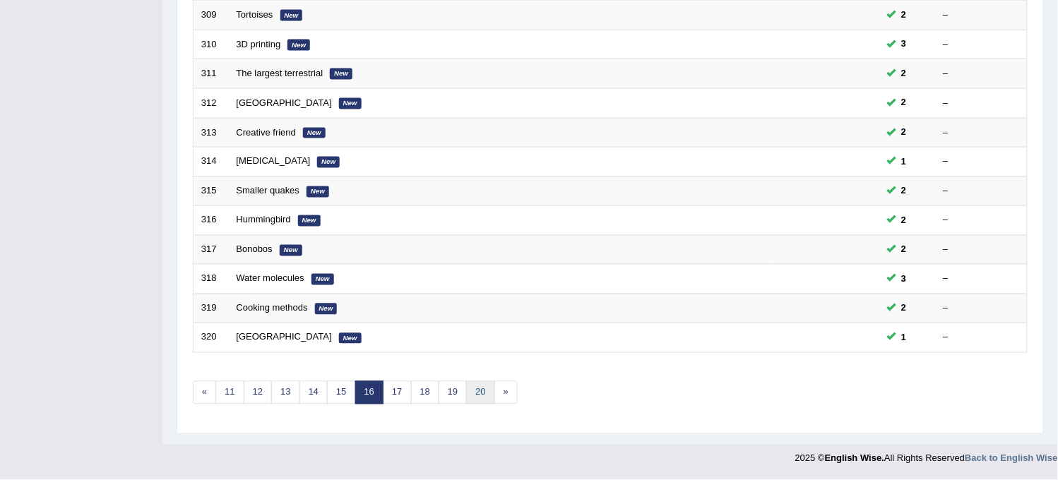
click at [475, 396] on link "20" at bounding box center [480, 392] width 28 height 23
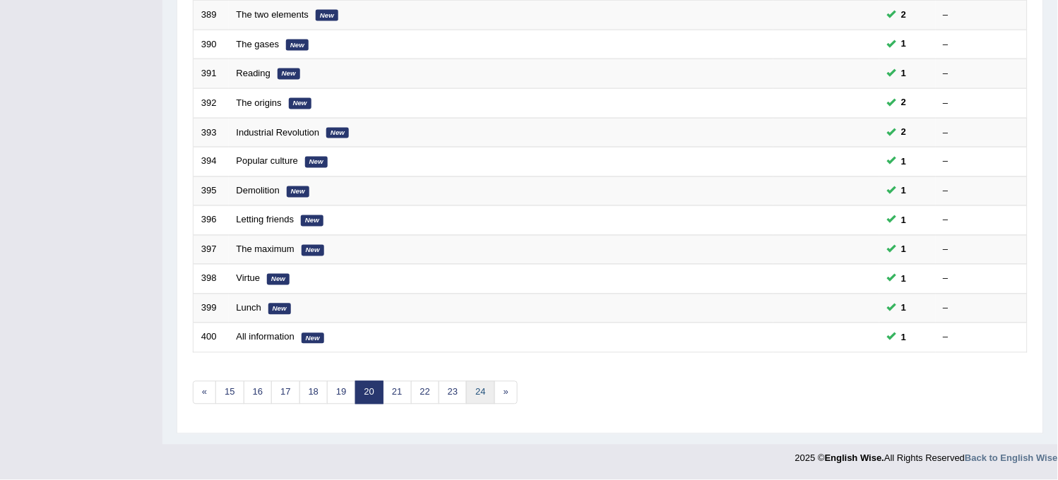
click at [469, 389] on link "24" at bounding box center [480, 392] width 28 height 23
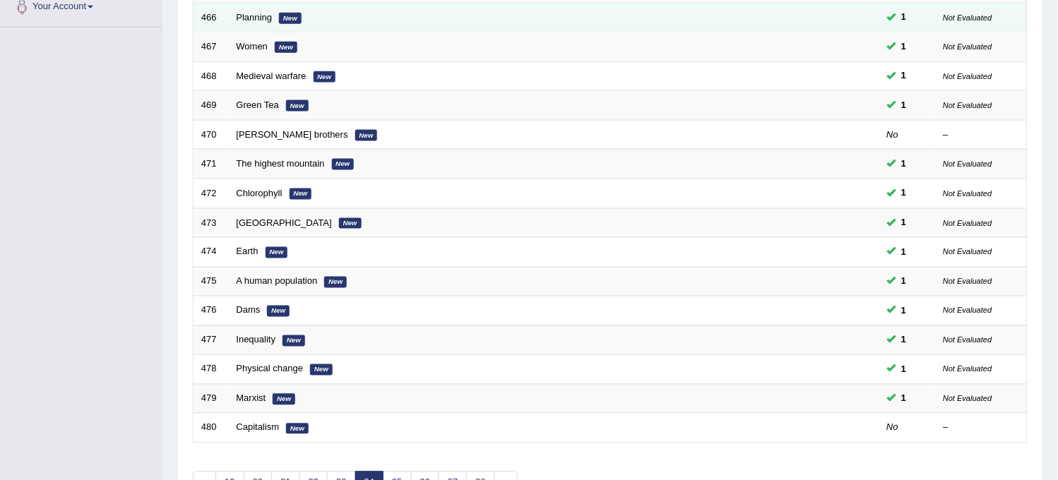
scroll to position [455, 0]
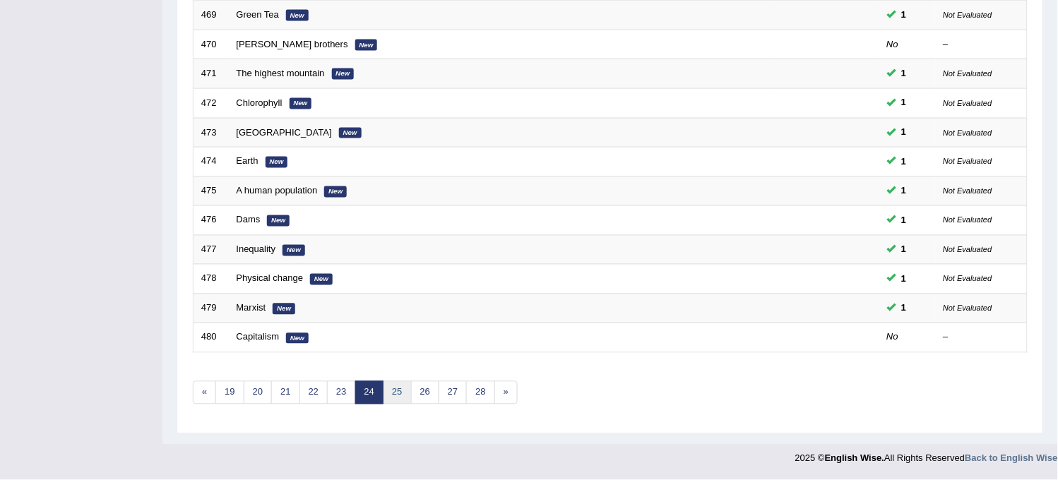
click at [391, 385] on link "25" at bounding box center [397, 392] width 28 height 23
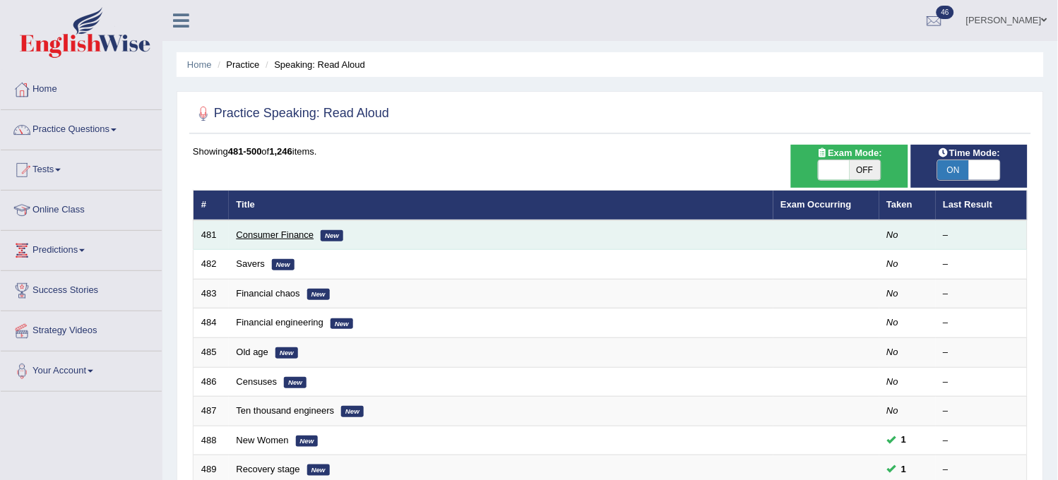
click at [293, 233] on link "Consumer Finance" at bounding box center [276, 235] width 78 height 11
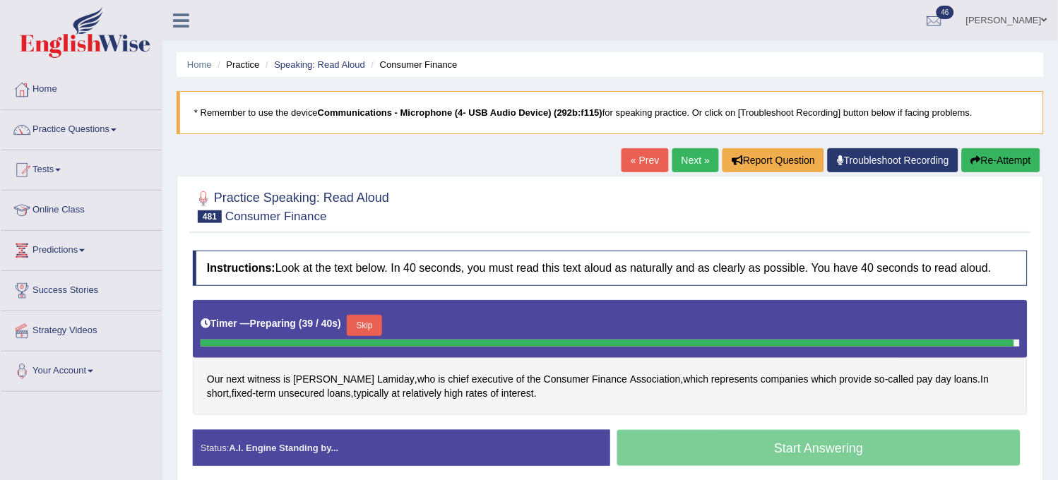
click at [677, 165] on link "Next »" at bounding box center [695, 160] width 47 height 24
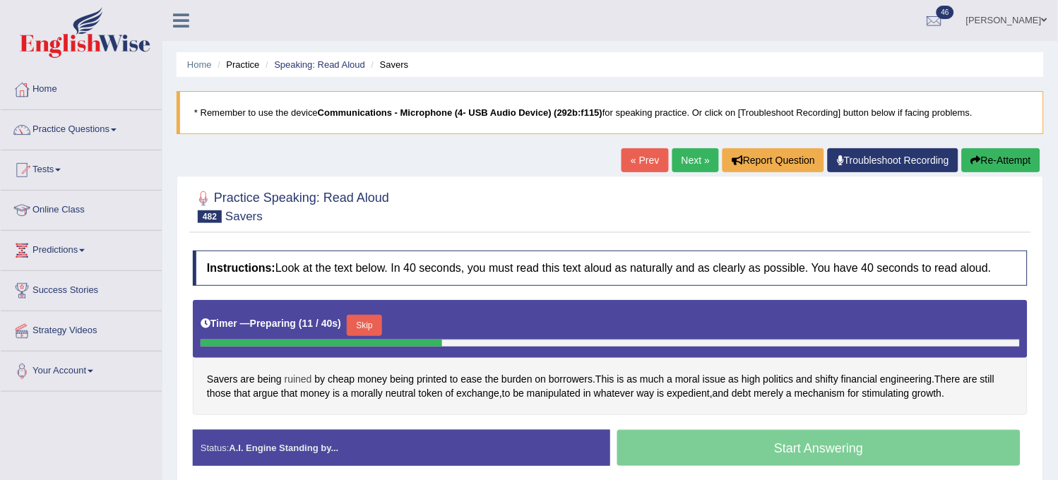
click at [297, 384] on span "ruined" at bounding box center [299, 379] width 28 height 15
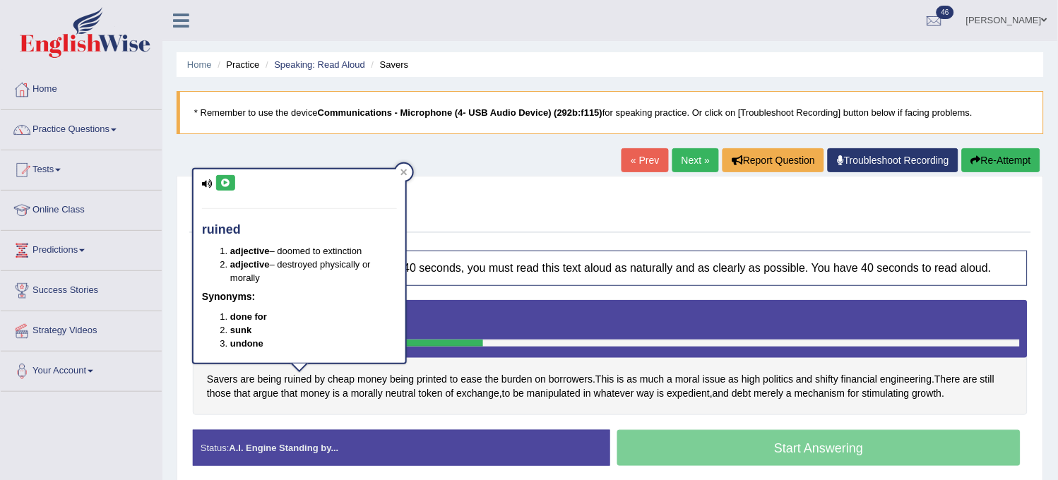
click at [227, 185] on icon at bounding box center [225, 183] width 11 height 8
click at [482, 179] on div "Practice Speaking: Read Aloud 482 Savers Instructions: Look at the text below. …" at bounding box center [610, 334] width 867 height 316
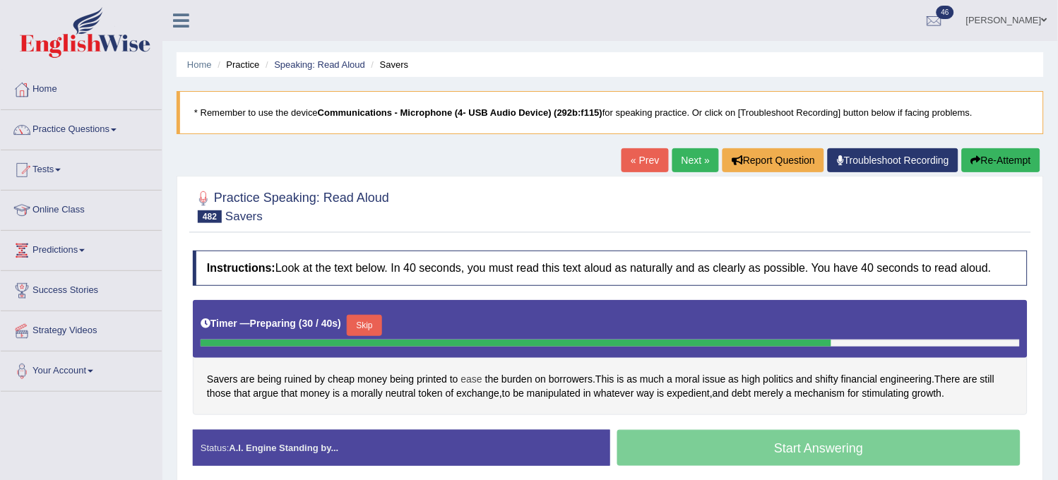
click at [463, 380] on span "ease" at bounding box center [471, 379] width 21 height 15
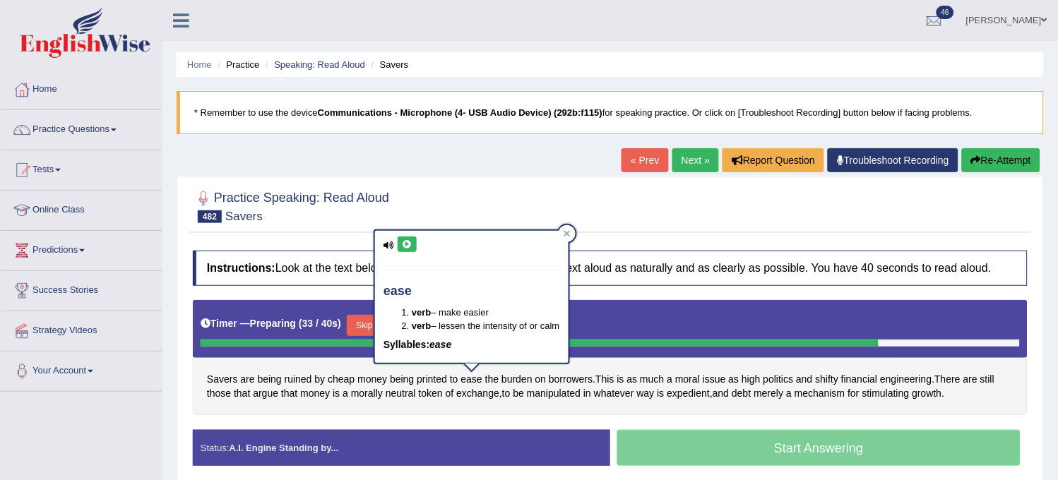
click at [406, 244] on icon at bounding box center [407, 244] width 11 height 8
click at [505, 213] on div at bounding box center [610, 205] width 835 height 43
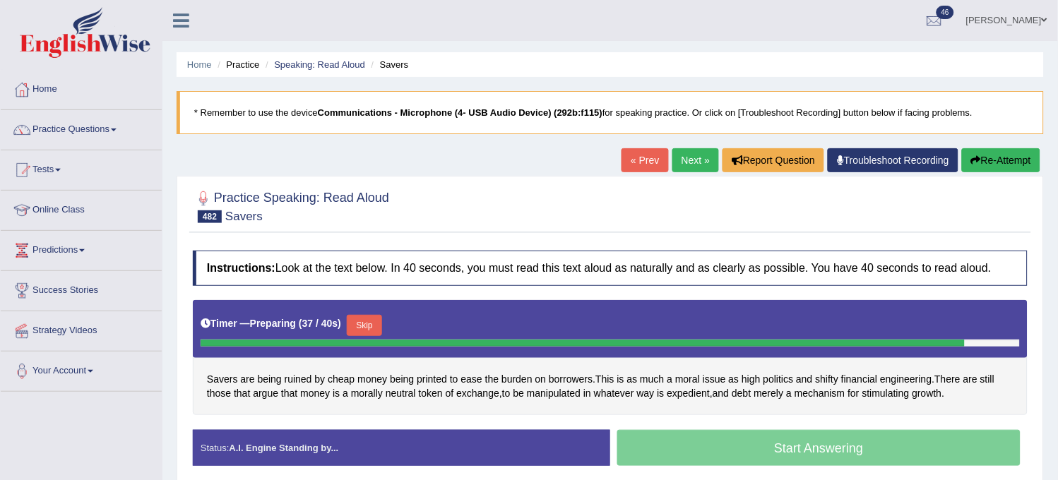
click at [1010, 150] on button "Re-Attempt" at bounding box center [1001, 160] width 78 height 24
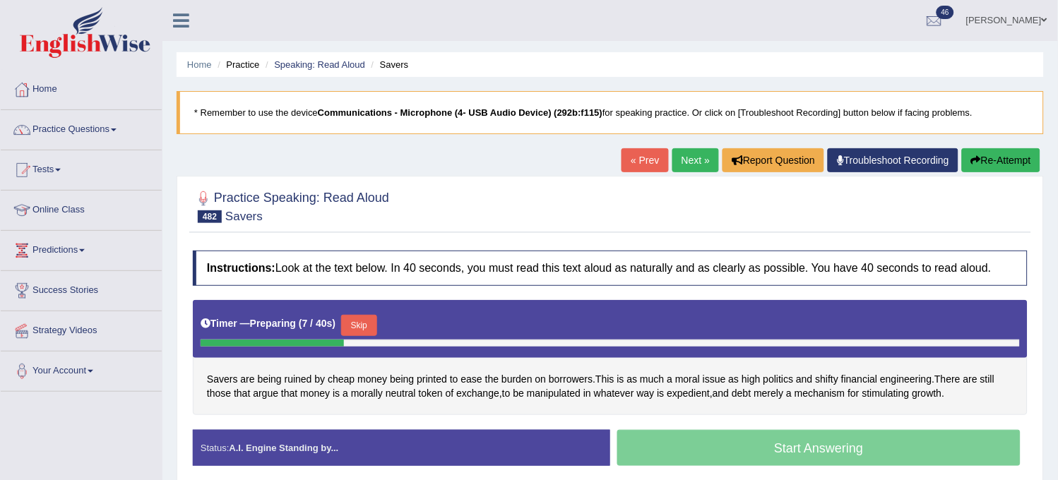
click at [370, 319] on button "Skip" at bounding box center [358, 325] width 35 height 21
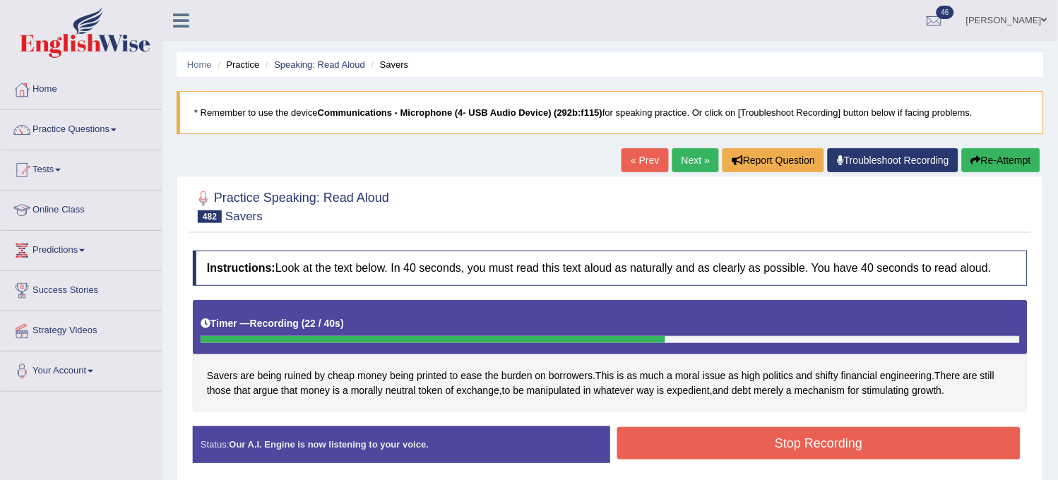
click at [1010, 151] on button "Re-Attempt" at bounding box center [1001, 160] width 78 height 24
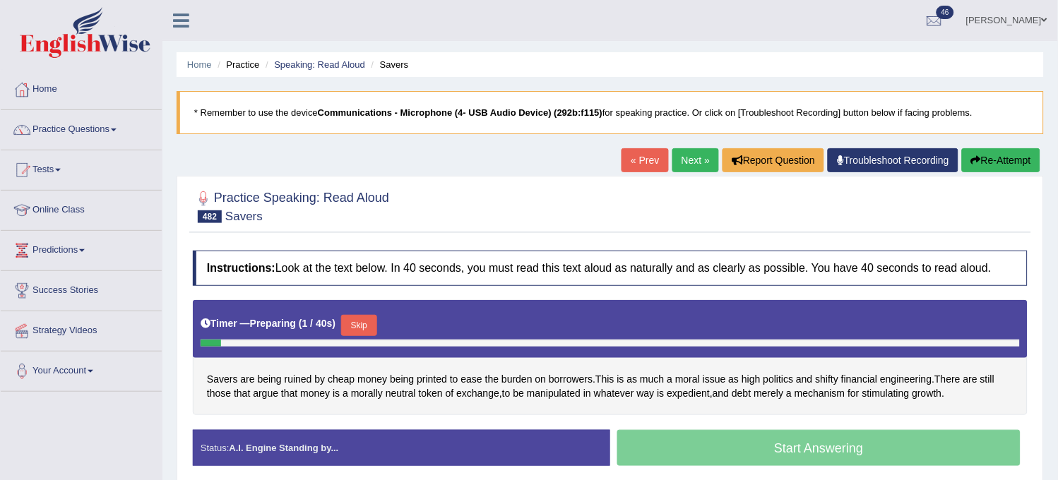
click at [361, 324] on button "Skip" at bounding box center [358, 325] width 35 height 21
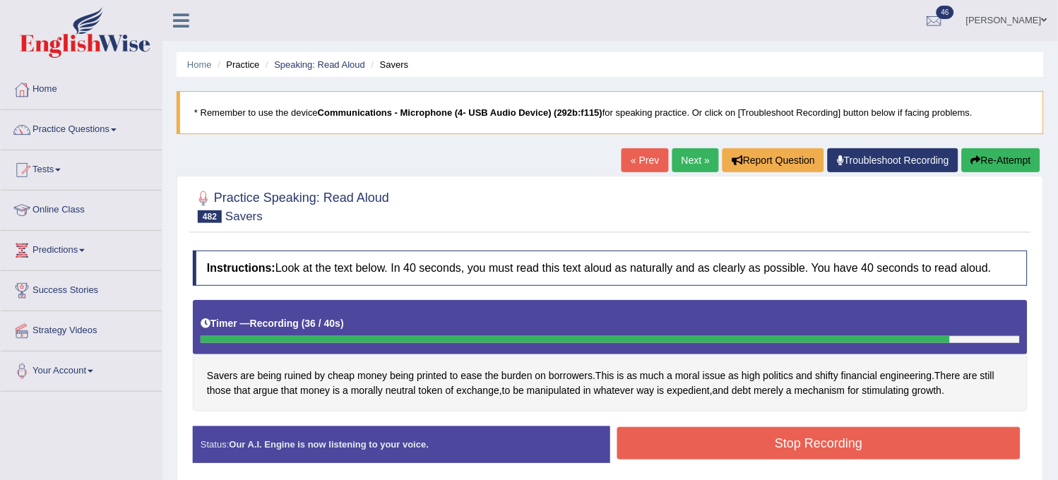
click at [978, 161] on icon "button" at bounding box center [976, 160] width 10 height 10
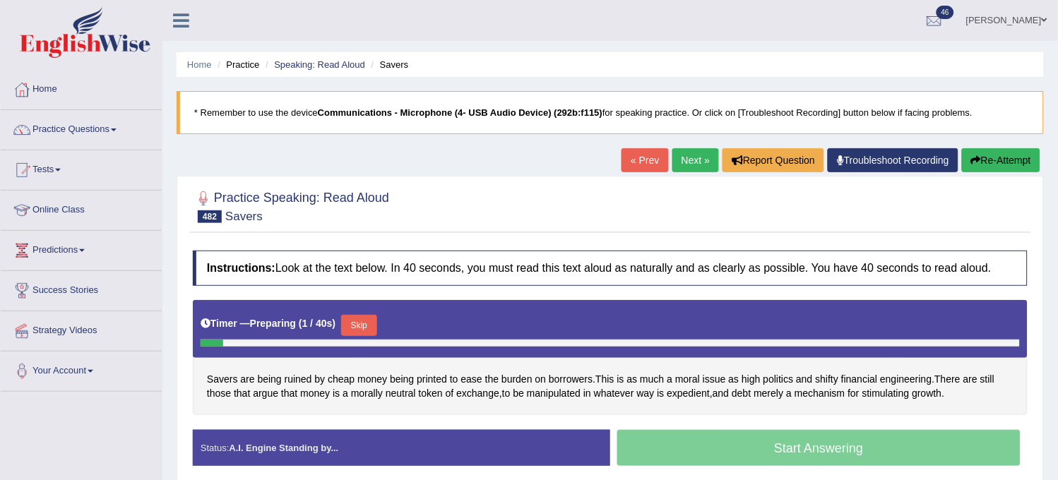
click at [373, 316] on button "Skip" at bounding box center [358, 325] width 35 height 21
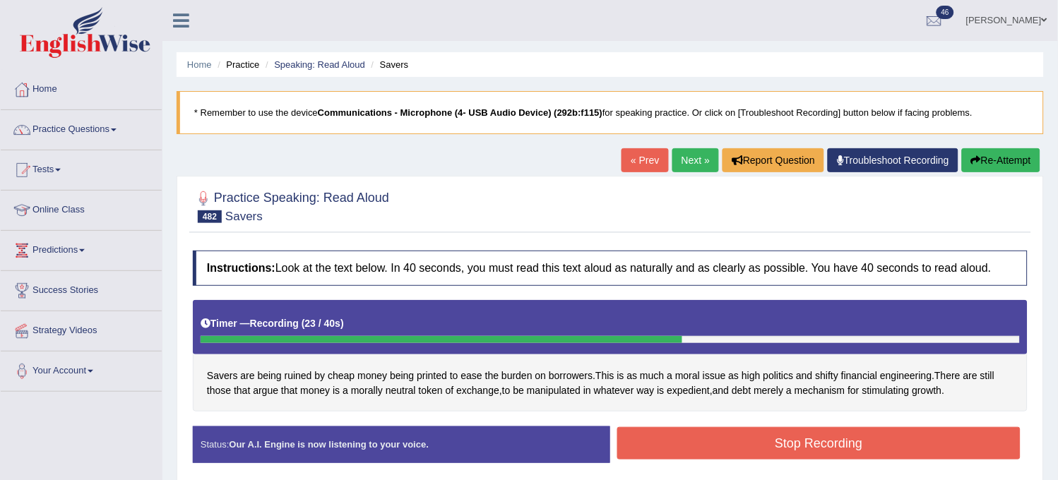
click at [687, 159] on link "Next »" at bounding box center [695, 160] width 47 height 24
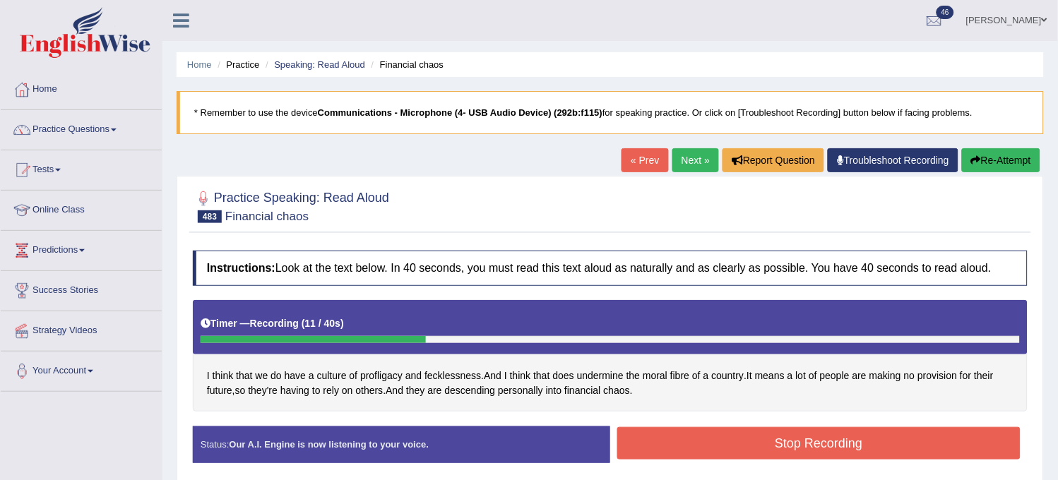
click at [994, 157] on button "Re-Attempt" at bounding box center [1001, 160] width 78 height 24
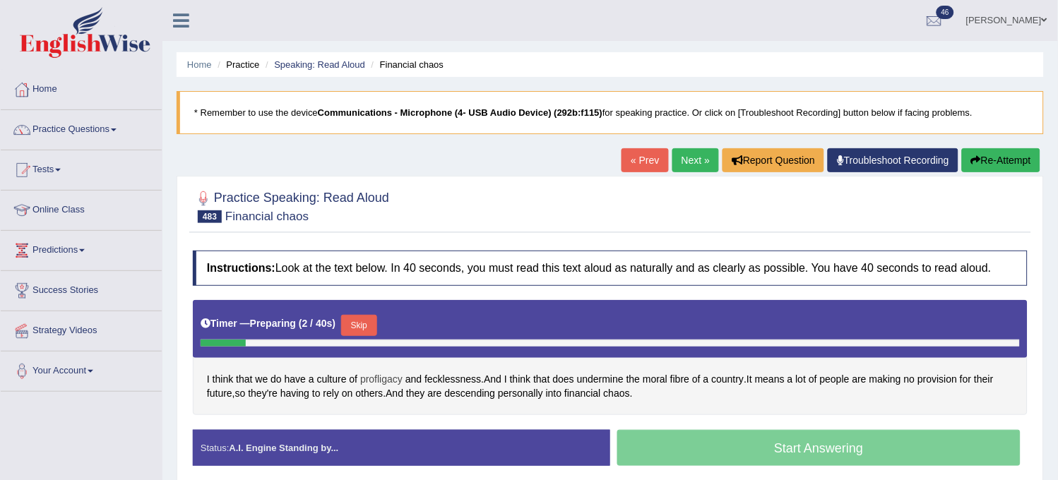
click at [386, 379] on span "profligacy" at bounding box center [381, 379] width 42 height 15
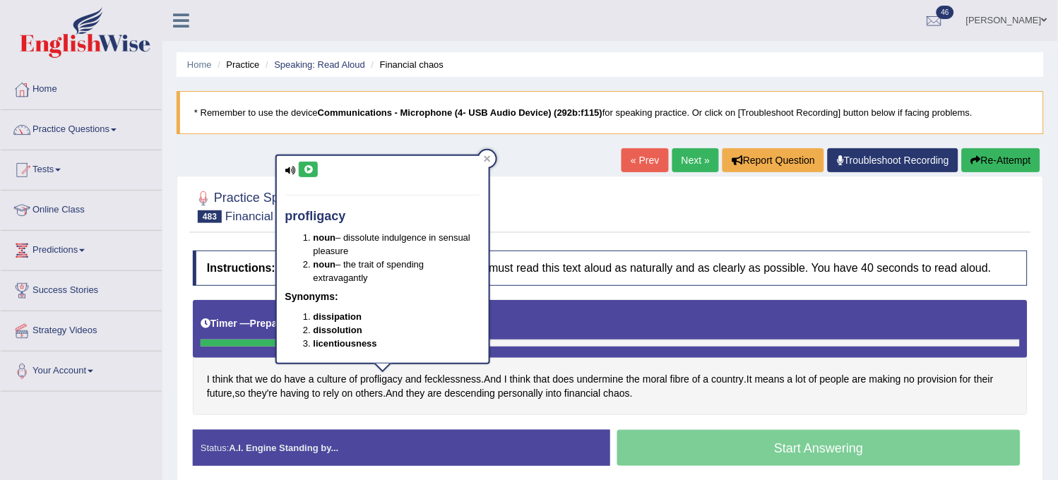
click at [299, 162] on button at bounding box center [308, 170] width 19 height 16
click at [343, 130] on blockquote "* Remember to use the device Communications - Microphone (4- USB Audio Device) …" at bounding box center [610, 112] width 867 height 43
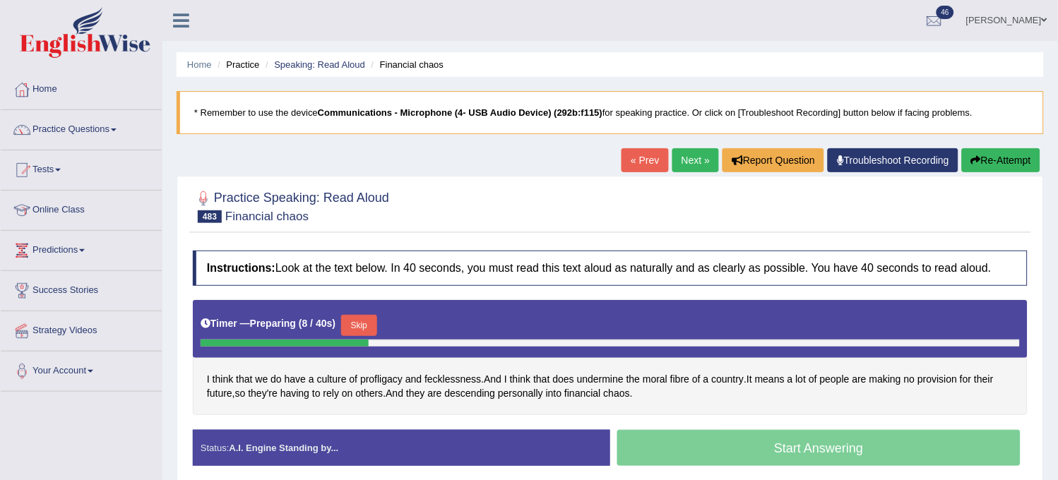
click at [357, 315] on button "Skip" at bounding box center [358, 325] width 35 height 21
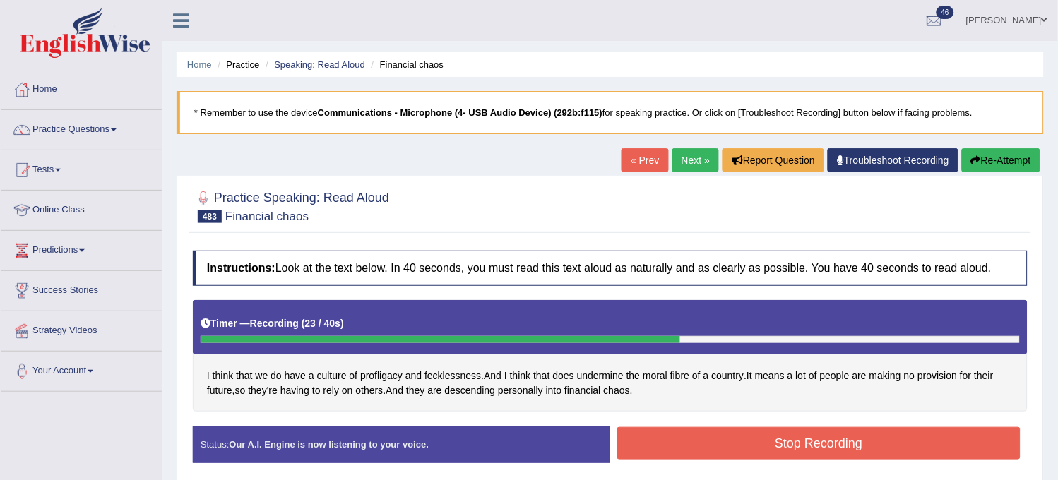
click at [711, 436] on button "Stop Recording" at bounding box center [818, 443] width 403 height 32
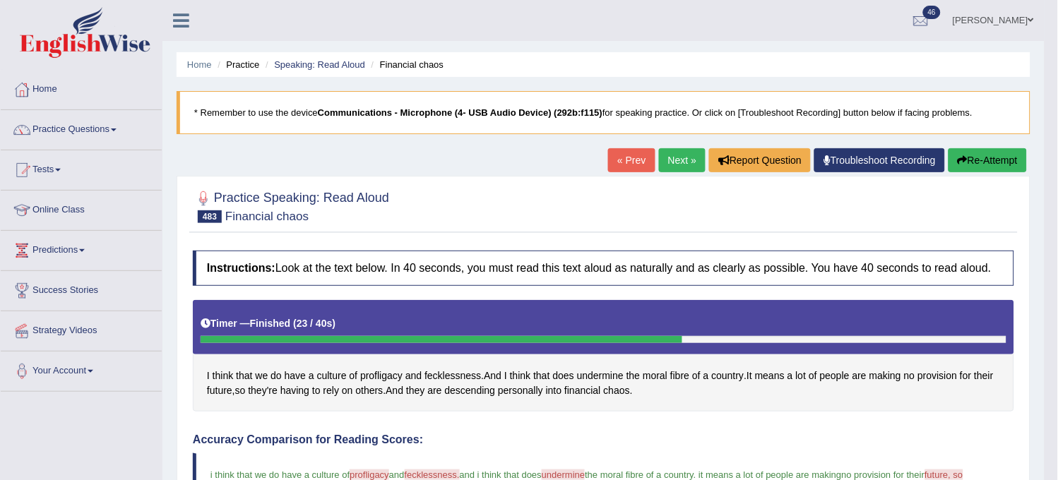
click at [667, 159] on link "Next »" at bounding box center [682, 160] width 47 height 24
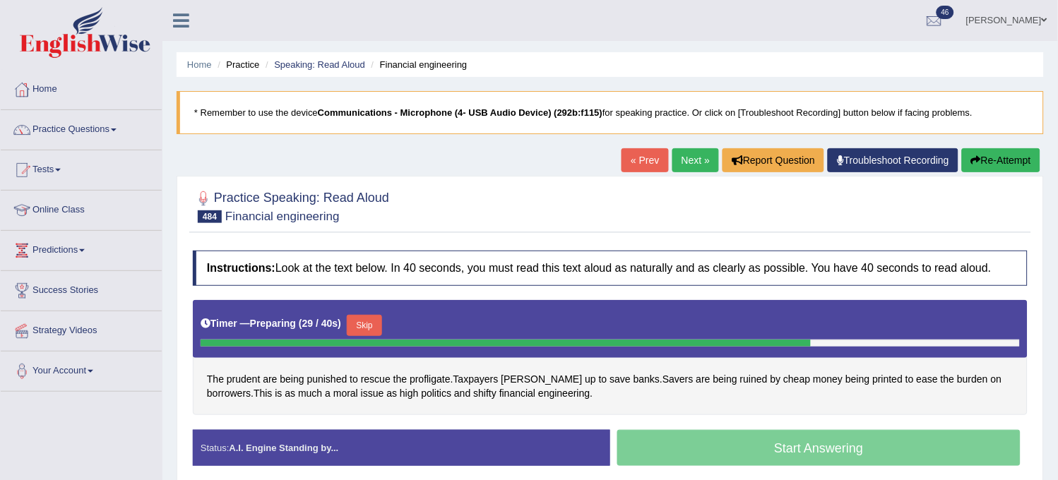
click at [972, 186] on div at bounding box center [610, 205] width 835 height 43
click at [976, 161] on icon "button" at bounding box center [976, 160] width 10 height 10
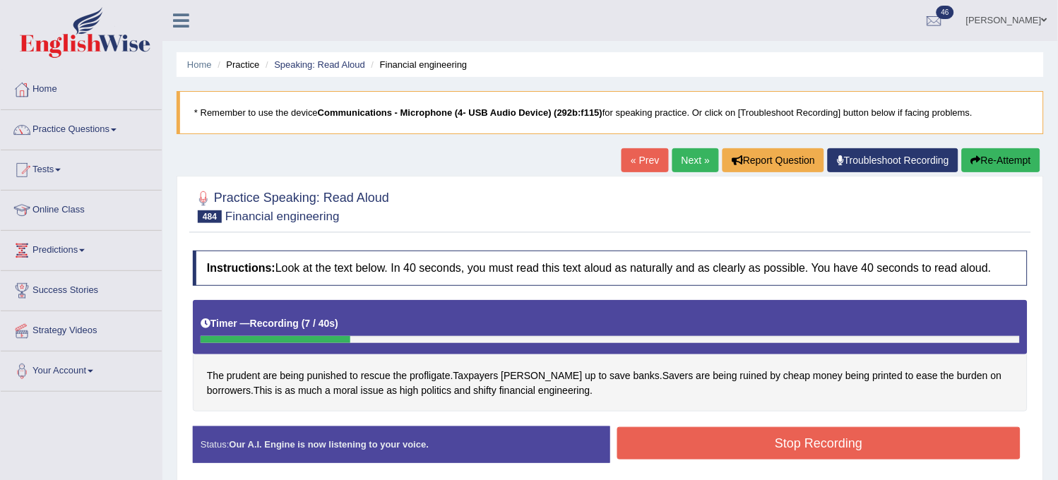
click at [976, 161] on icon "button" at bounding box center [976, 160] width 10 height 10
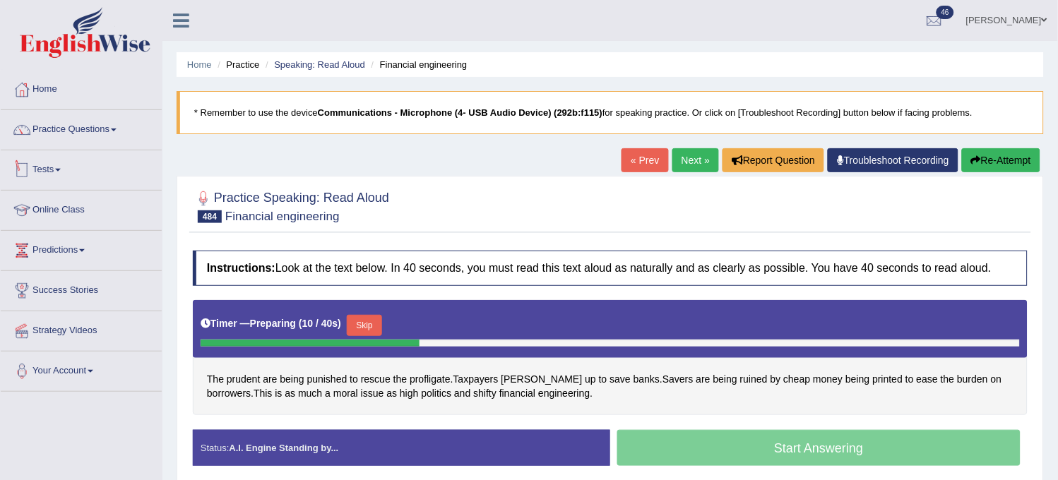
click at [118, 166] on link "Tests" at bounding box center [81, 167] width 161 height 35
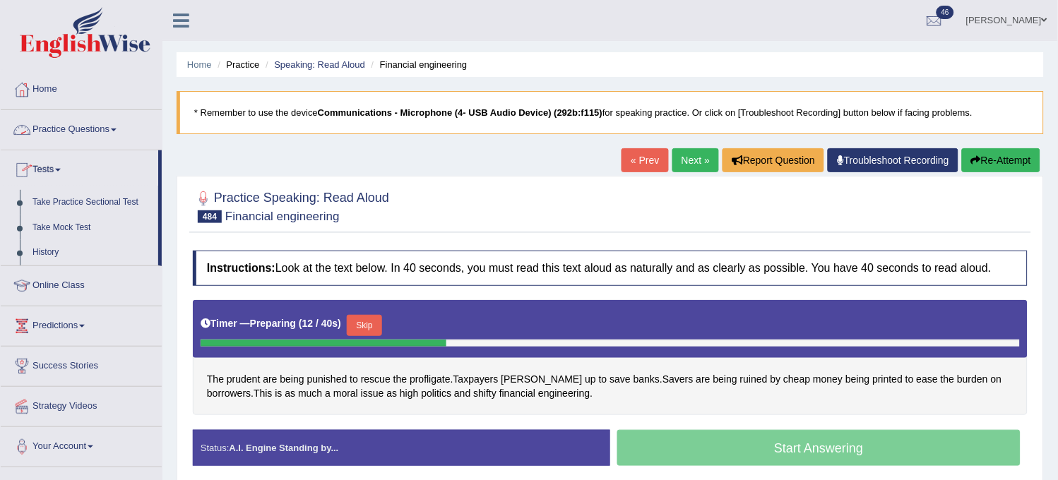
click at [124, 140] on link "Practice Questions" at bounding box center [81, 127] width 161 height 35
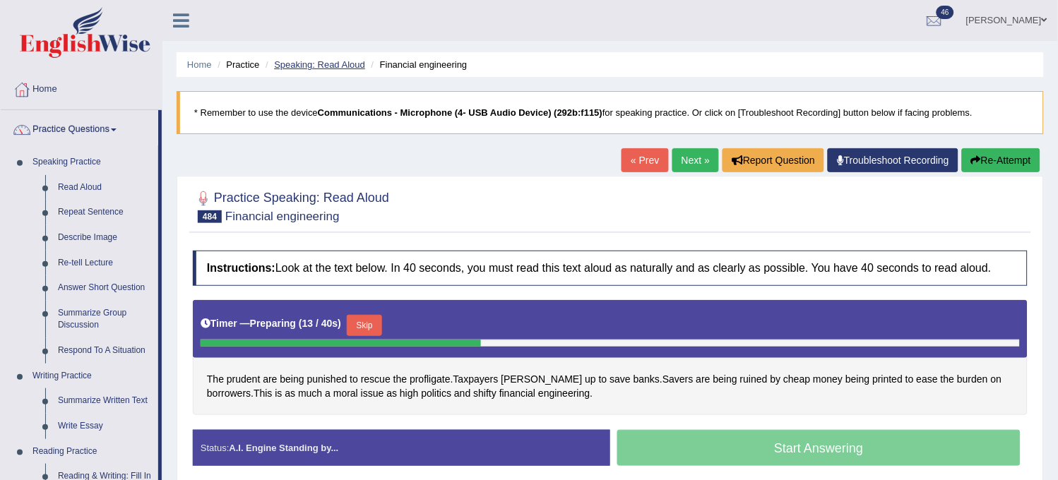
click at [313, 67] on link "Speaking: Read Aloud" at bounding box center [319, 64] width 91 height 11
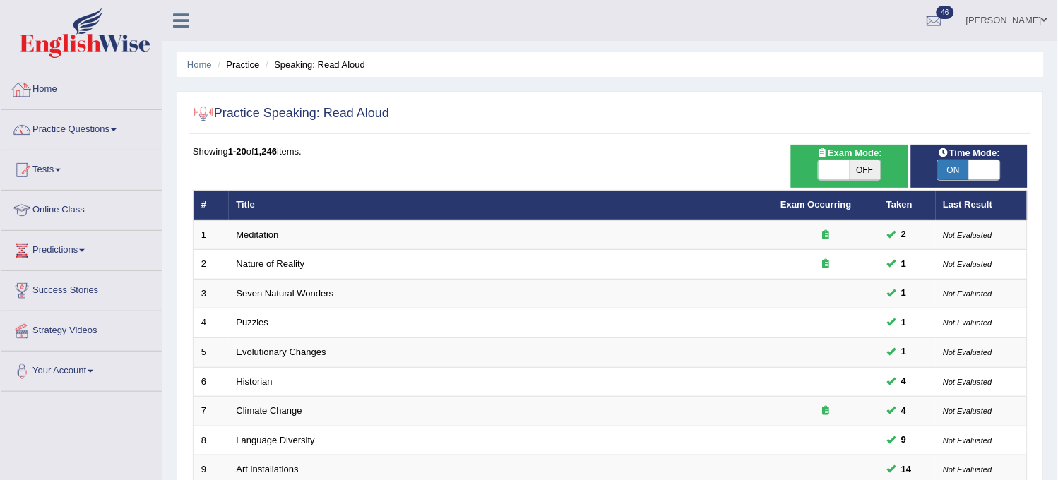
click at [61, 128] on link "Practice Questions" at bounding box center [81, 127] width 161 height 35
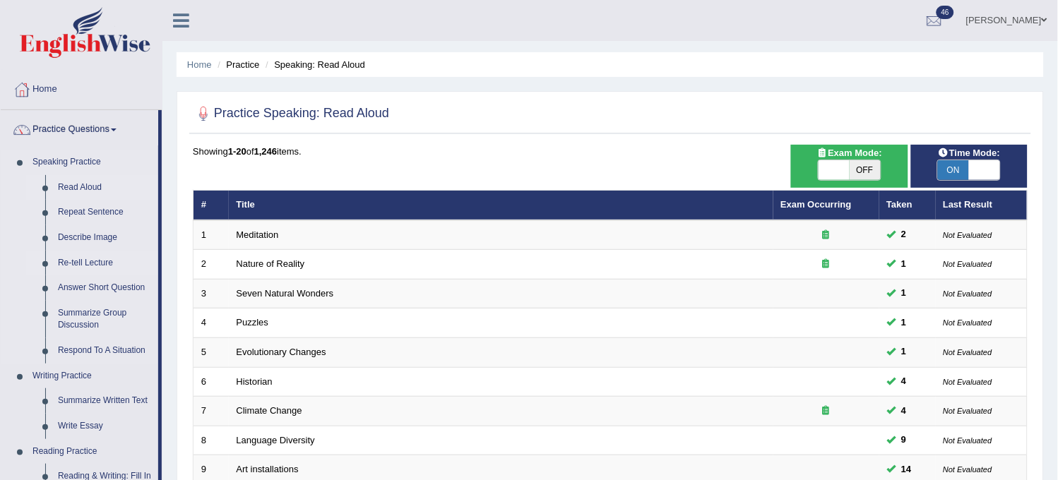
click at [94, 252] on link "Re-tell Lecture" at bounding box center [105, 263] width 107 height 25
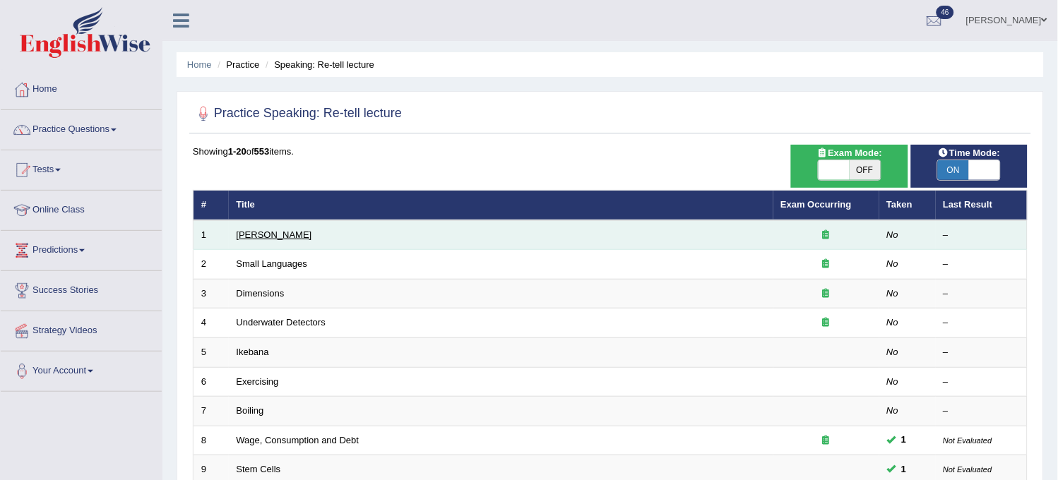
click at [261, 232] on link "[PERSON_NAME]" at bounding box center [275, 235] width 76 height 11
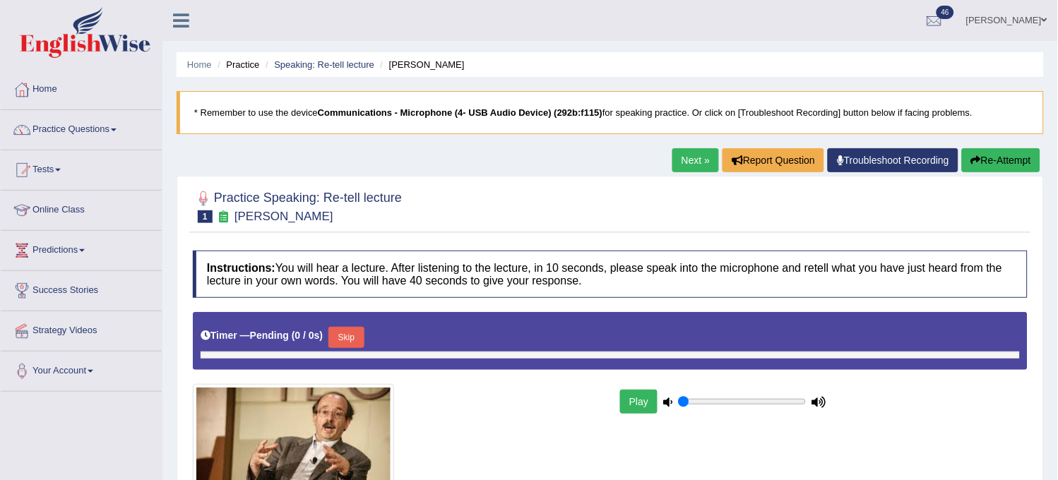
type input "1"
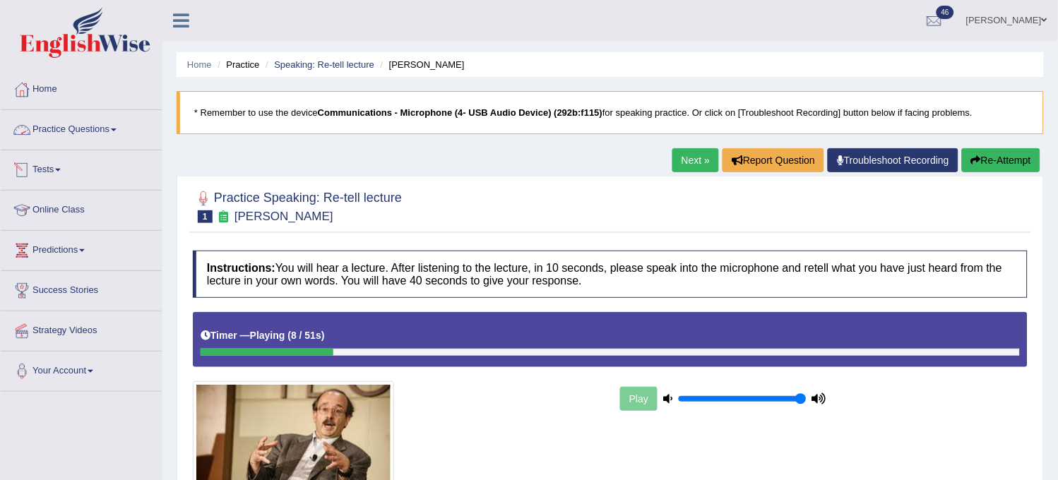
click at [90, 146] on li "Practice Questions Speaking Practice Read Aloud Repeat Sentence Describe Image …" at bounding box center [81, 130] width 161 height 40
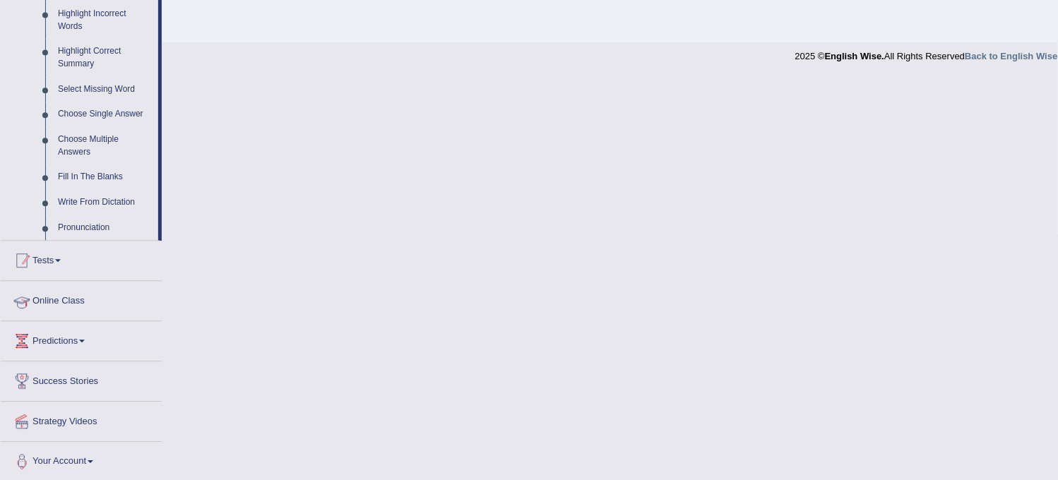
scroll to position [667, 0]
click at [102, 259] on link "Tests" at bounding box center [81, 255] width 161 height 35
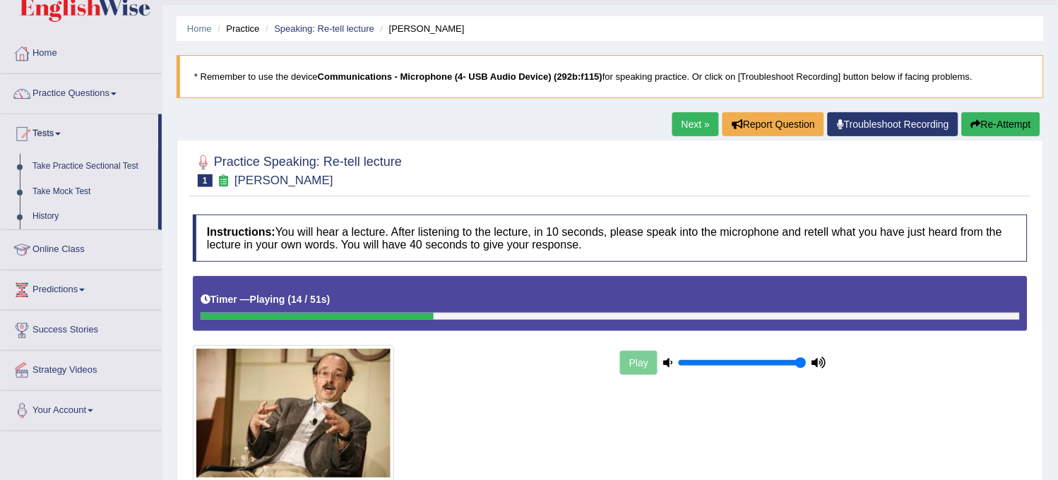
scroll to position [0, 0]
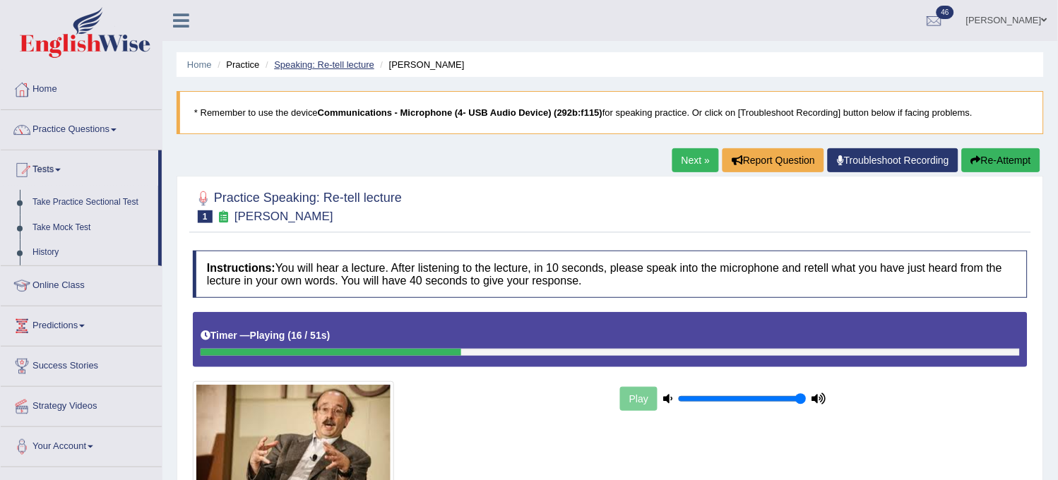
click at [339, 61] on li "Speaking: Re-tell lecture" at bounding box center [318, 64] width 112 height 13
click at [339, 61] on link "Speaking: Re-tell lecture" at bounding box center [324, 64] width 100 height 11
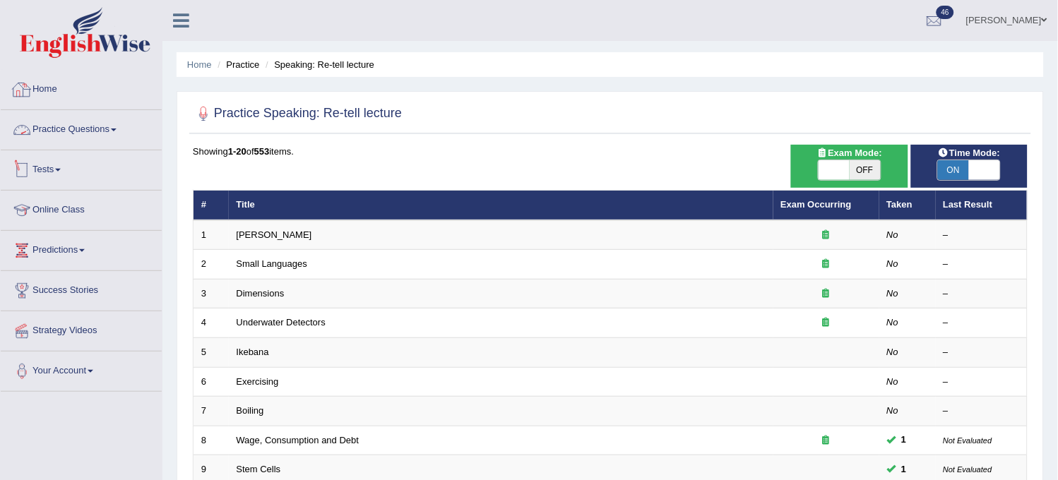
click at [103, 170] on link "Tests" at bounding box center [81, 167] width 161 height 35
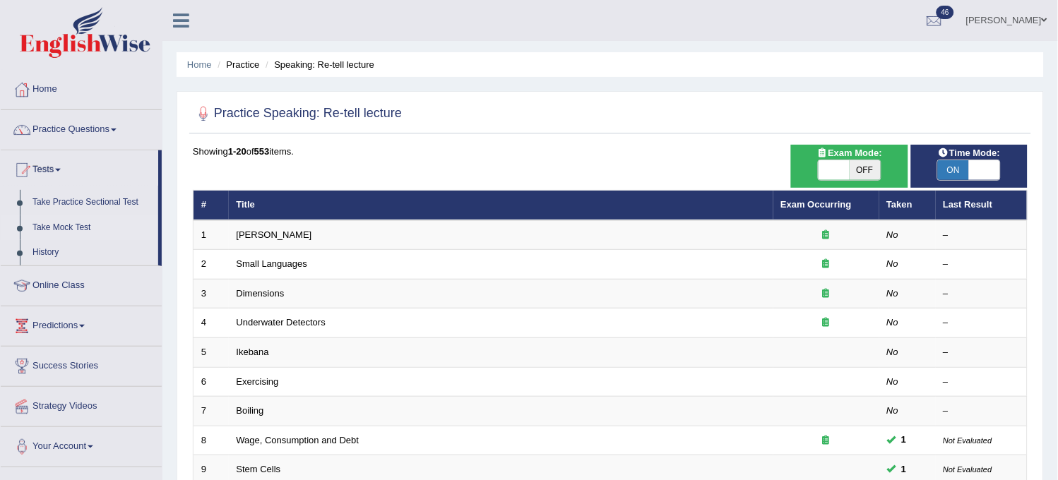
click at [75, 223] on link "Take Mock Test" at bounding box center [92, 227] width 132 height 25
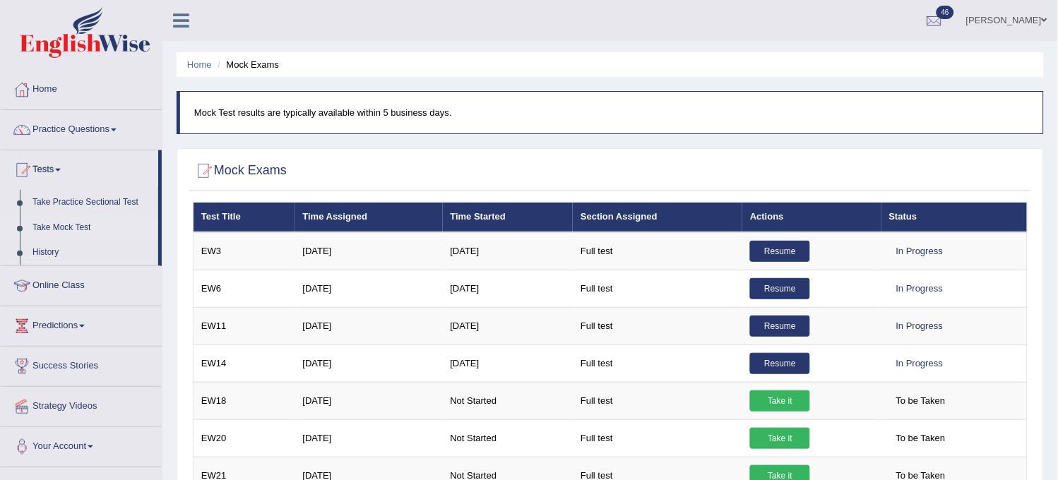
click at [772, 398] on link "Take it" at bounding box center [780, 401] width 60 height 21
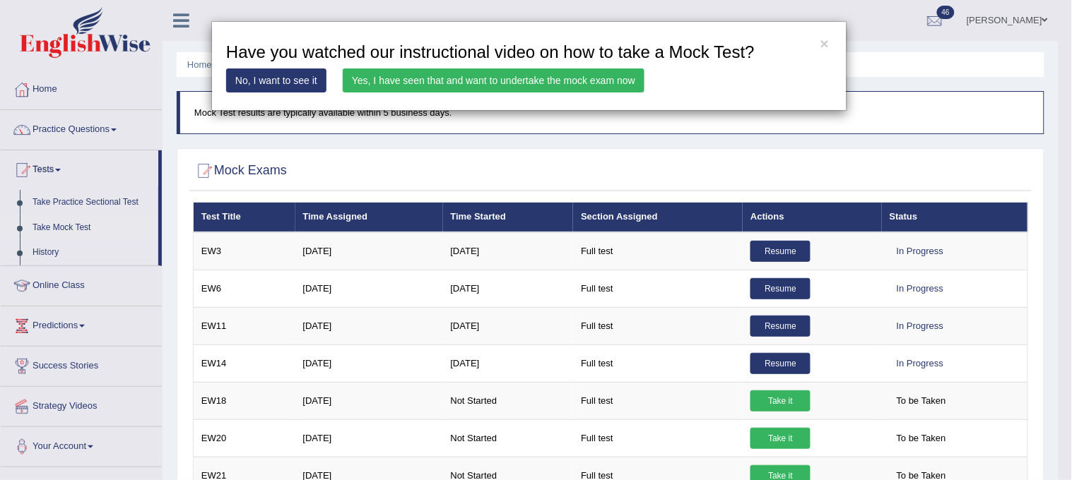
click at [569, 82] on link "Yes, I have seen that and want to undertake the mock exam now" at bounding box center [494, 81] width 302 height 24
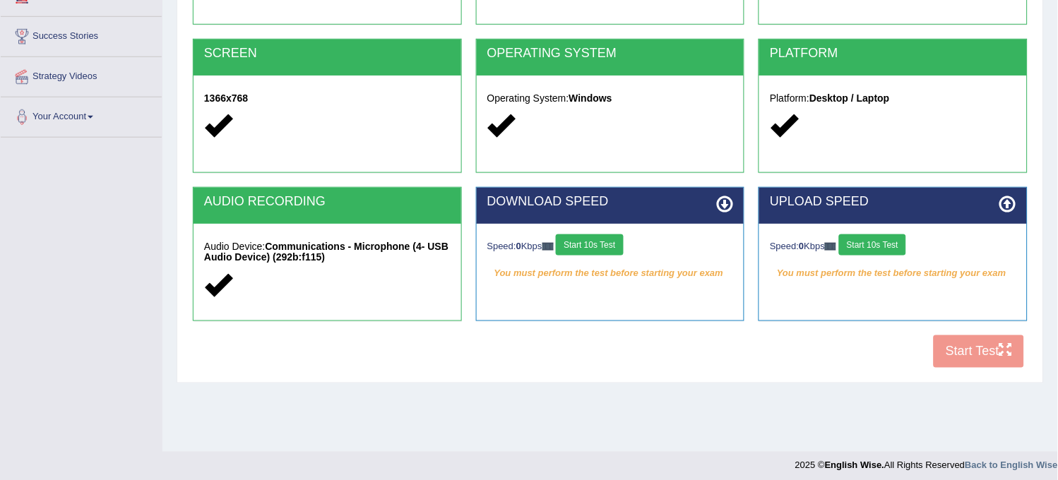
scroll to position [261, 0]
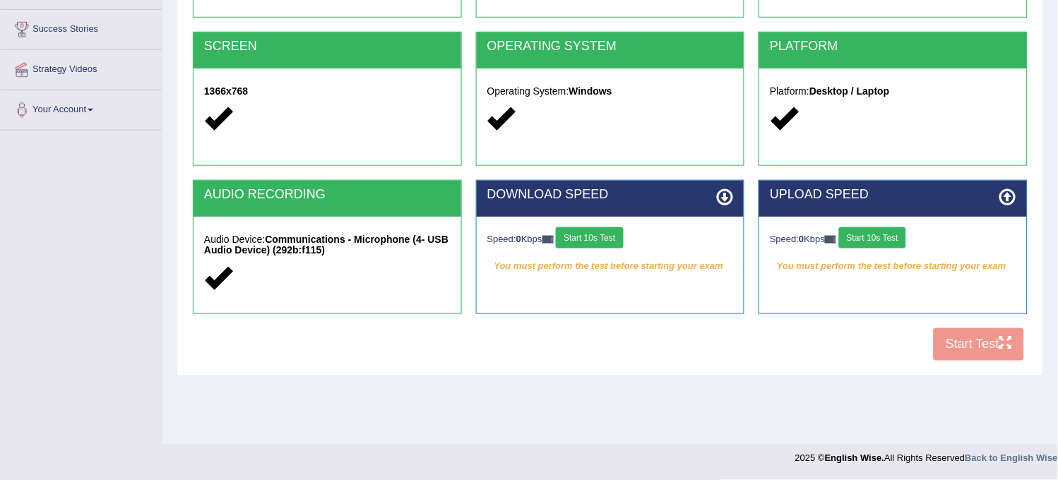
click at [610, 229] on button "Start 10s Test" at bounding box center [589, 237] width 67 height 21
click at [870, 247] on button "Start 10s Test" at bounding box center [872, 237] width 67 height 21
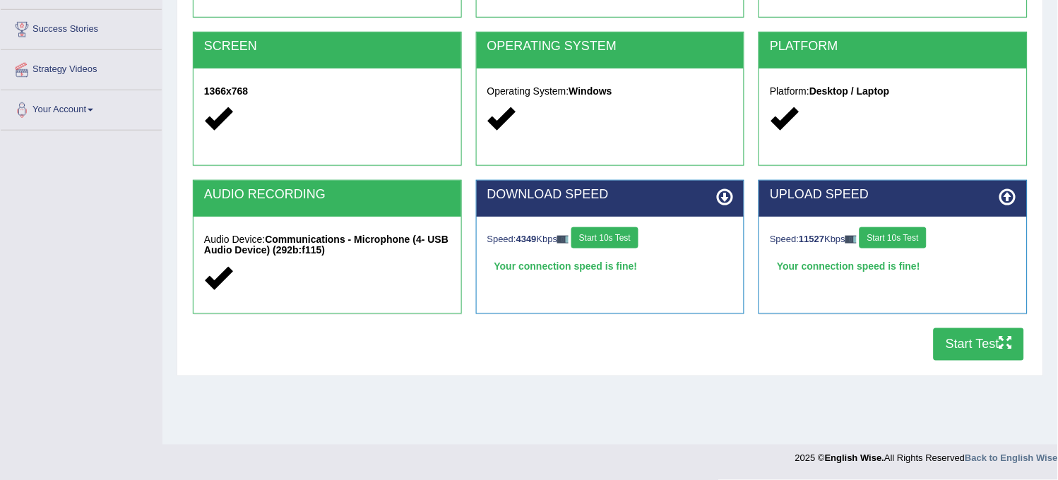
click at [952, 329] on button "Start Test" at bounding box center [979, 344] width 90 height 32
